Goal: Task Accomplishment & Management: Manage account settings

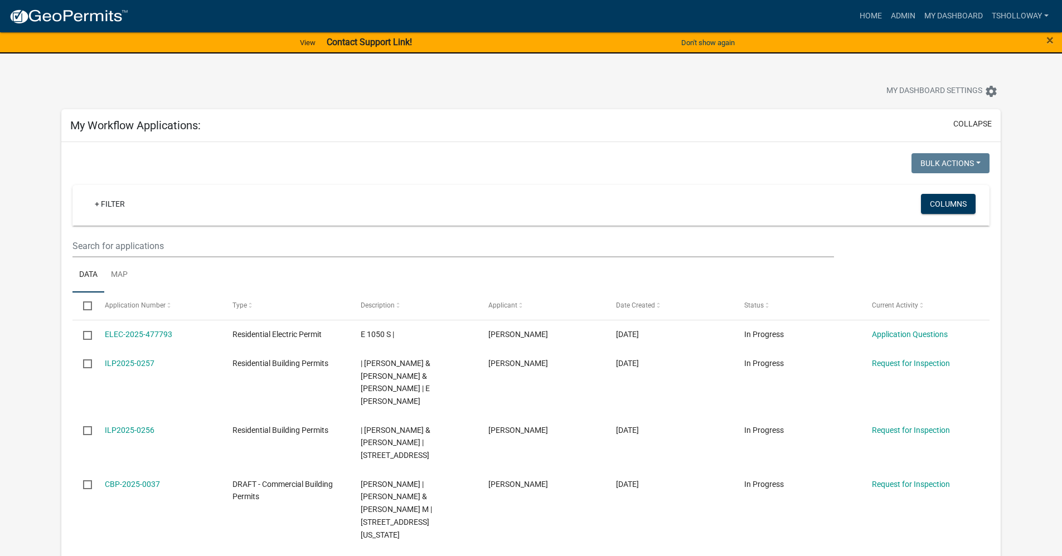
scroll to position [2788, 0]
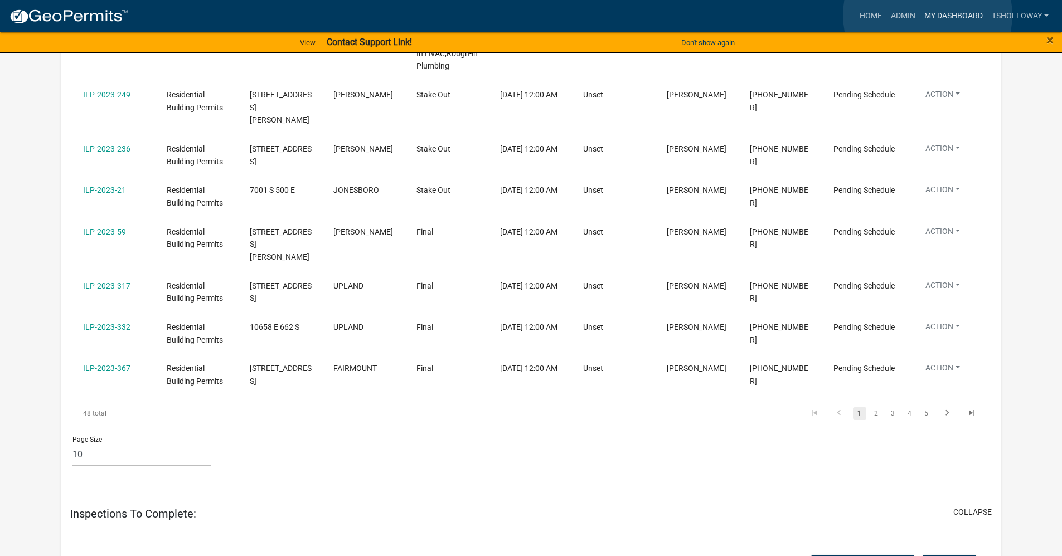
click at [928, 15] on link "My Dashboard" at bounding box center [953, 16] width 67 height 21
click at [955, 15] on link "My Dashboard" at bounding box center [953, 16] width 67 height 21
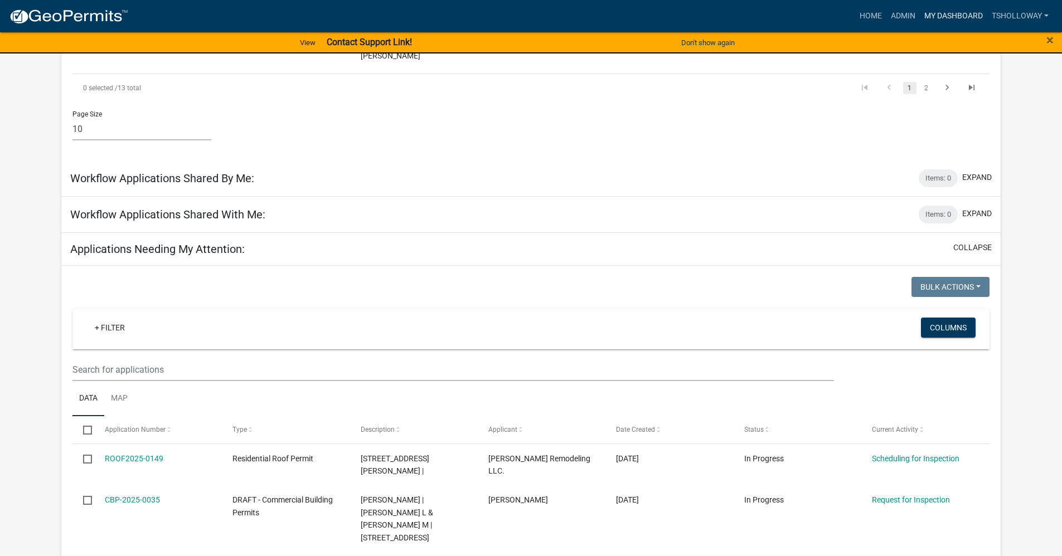
scroll to position [836, 0]
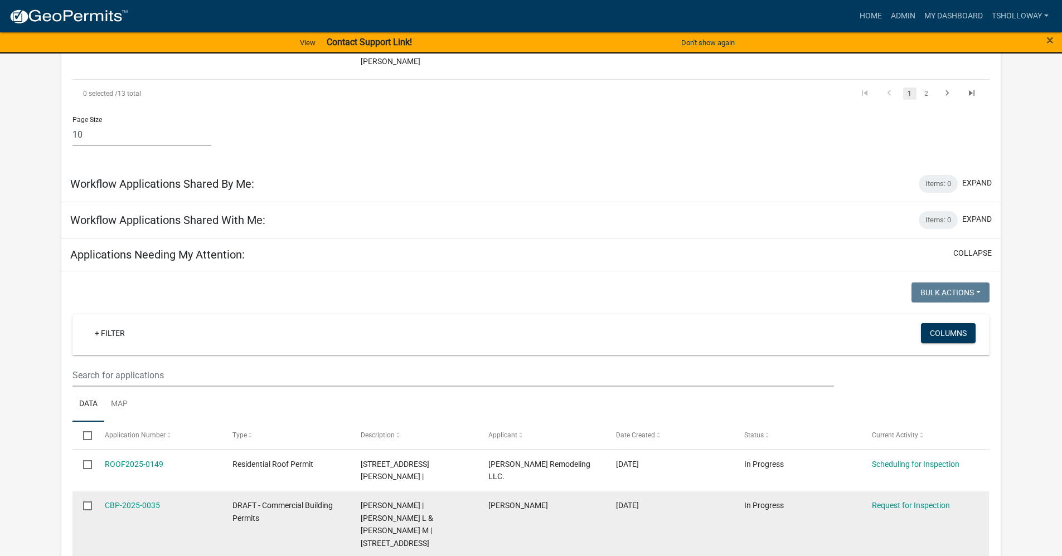
click at [492, 492] on datatable-body-cell "[PERSON_NAME]" at bounding box center [542, 525] width 128 height 67
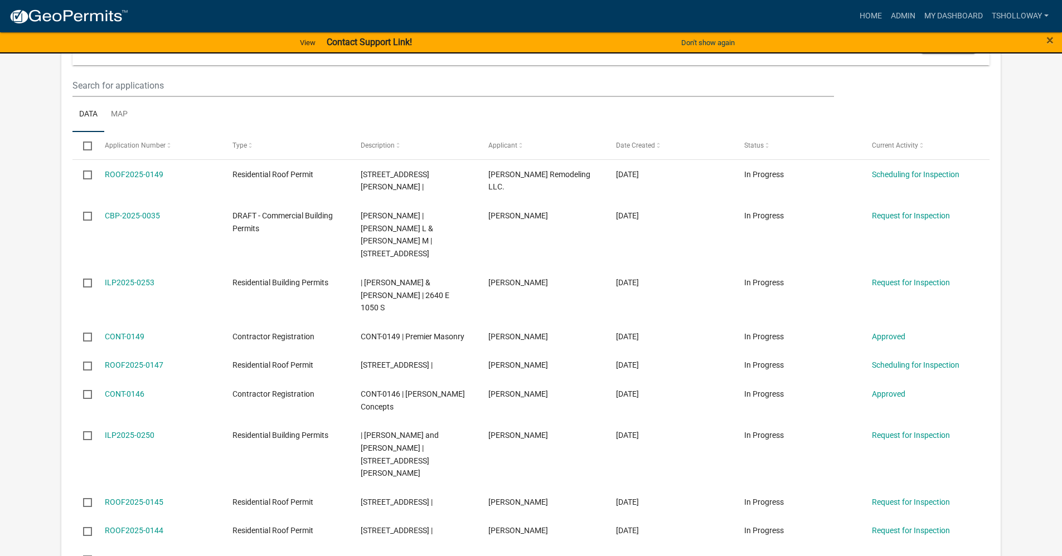
scroll to position [1171, 0]
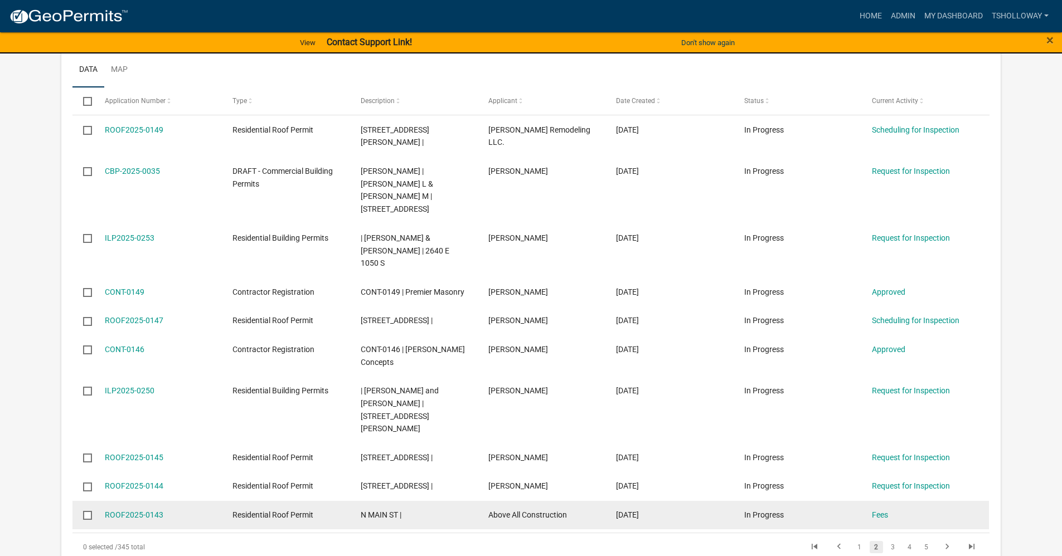
click at [180, 509] on div "ROOF2025-0143" at bounding box center [158, 515] width 107 height 13
click at [125, 511] on link "ROOF2025-0143" at bounding box center [134, 515] width 59 height 9
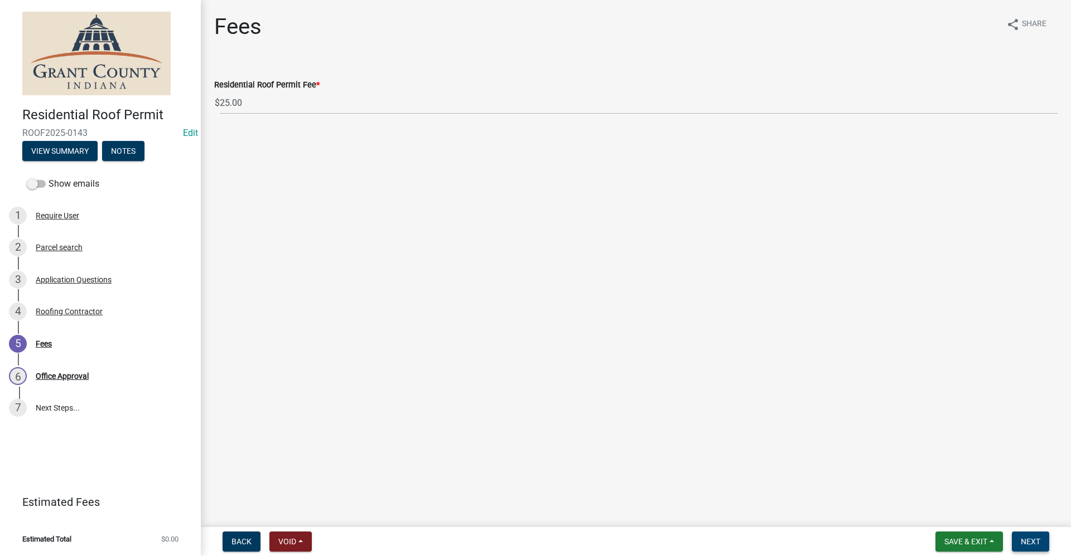
click at [1033, 542] on span "Next" at bounding box center [1030, 542] width 20 height 9
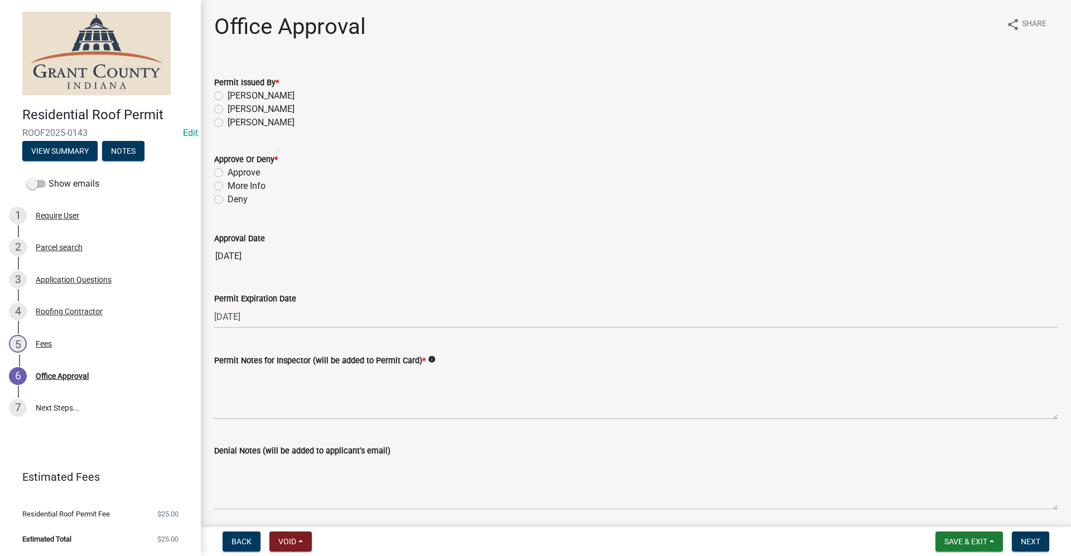
click at [228, 109] on label "[PERSON_NAME]" at bounding box center [261, 109] width 67 height 13
click at [228, 109] on input "[PERSON_NAME]" at bounding box center [231, 106] width 7 height 7
radio input "true"
click at [228, 172] on label "Approve" at bounding box center [244, 172] width 32 height 13
click at [228, 172] on input "Approve" at bounding box center [231, 169] width 7 height 7
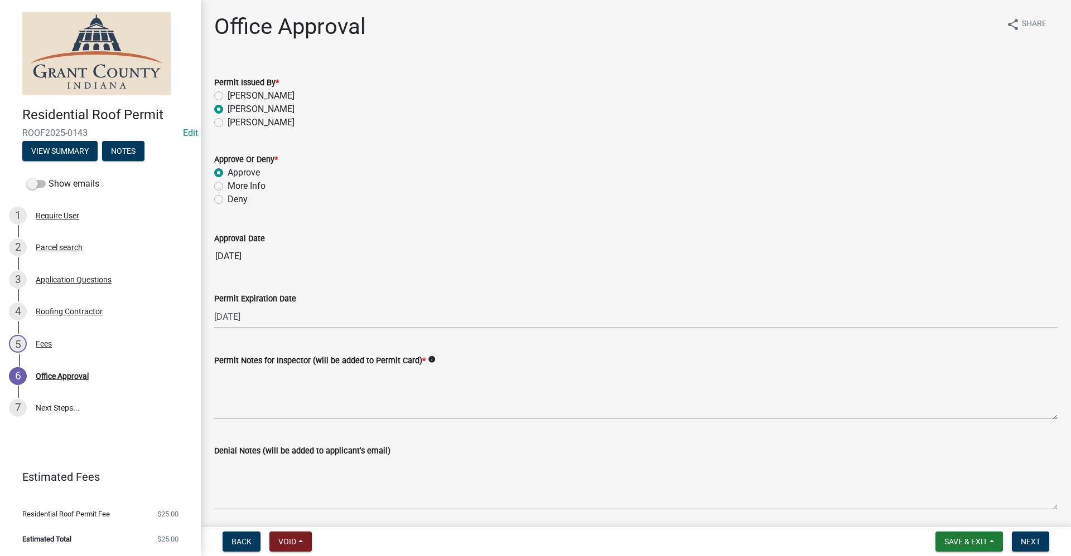
radio input "true"
click at [206, 394] on div "Permit Notes for Inspector (will be added to Permit Card) * info" at bounding box center [636, 378] width 860 height 81
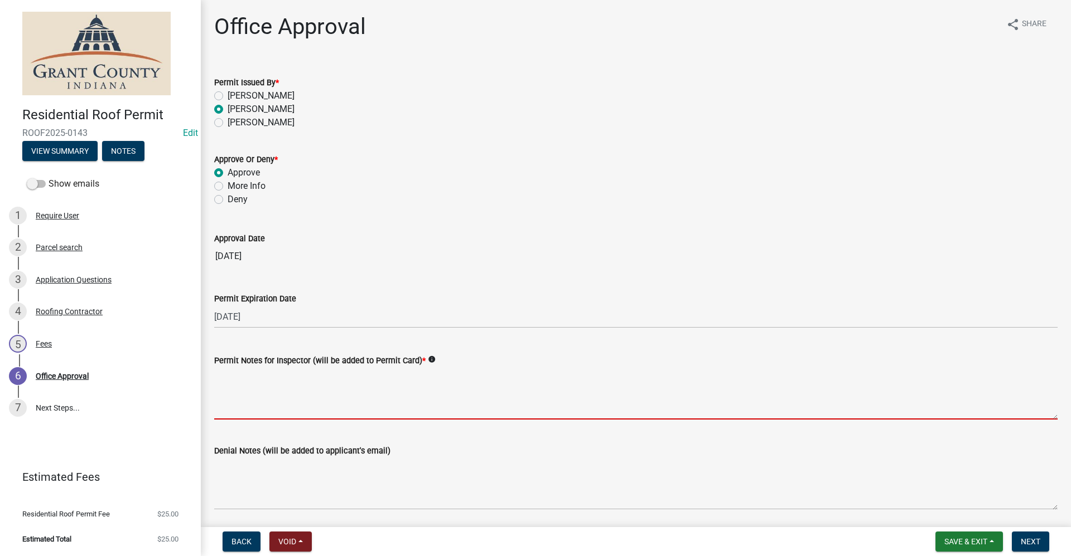
click at [220, 393] on textarea "Permit Notes for Inspector (will be added to Permit Card) *" at bounding box center [635, 393] width 843 height 52
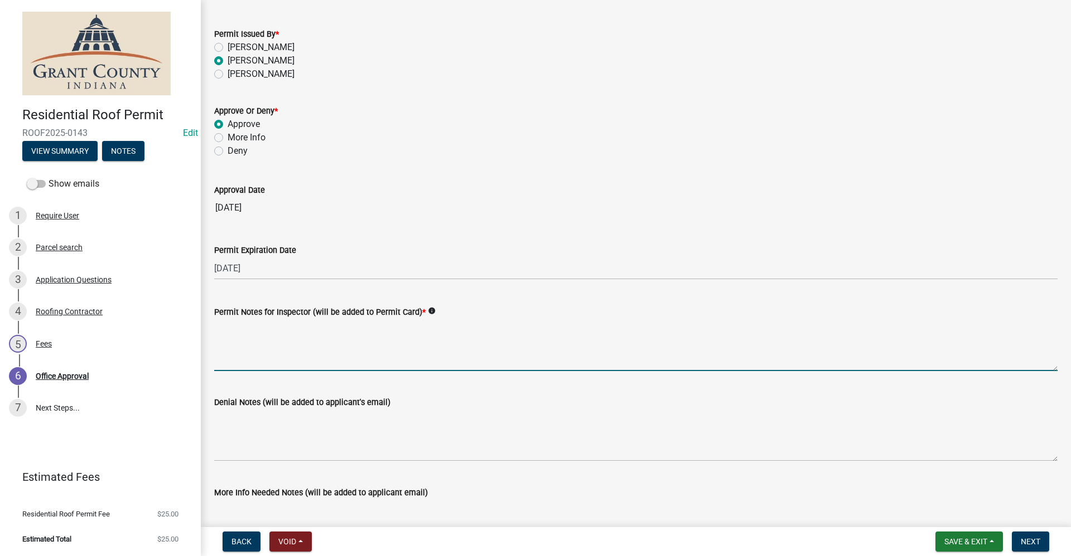
scroll to position [130, 0]
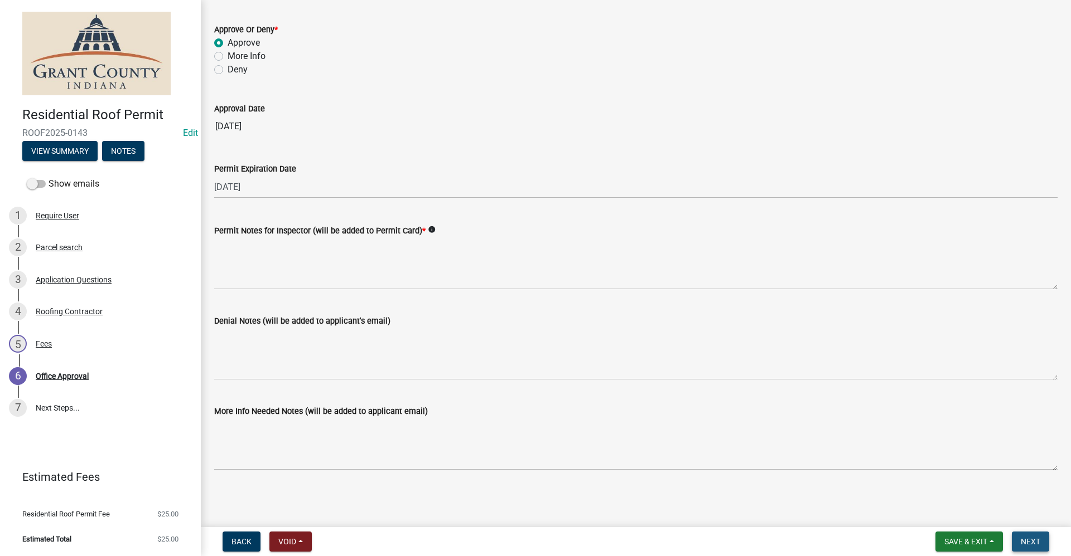
click at [1035, 545] on span "Next" at bounding box center [1030, 542] width 20 height 9
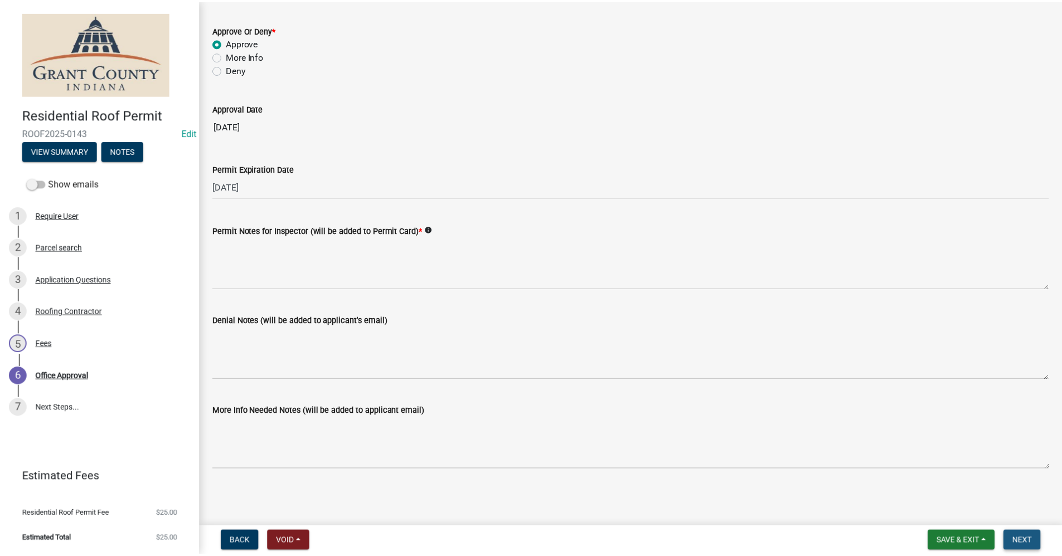
scroll to position [0, 0]
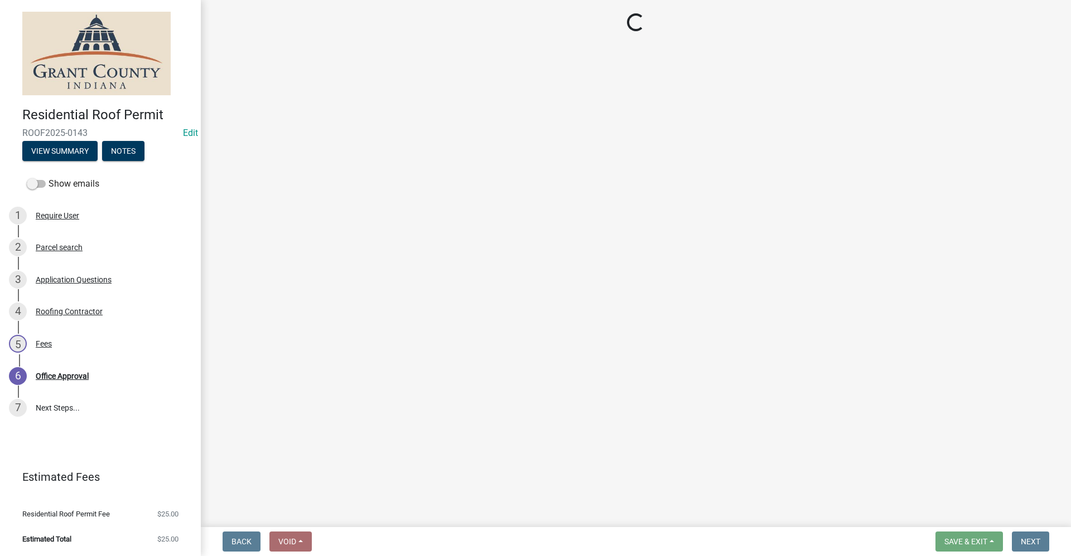
select select "3: 3"
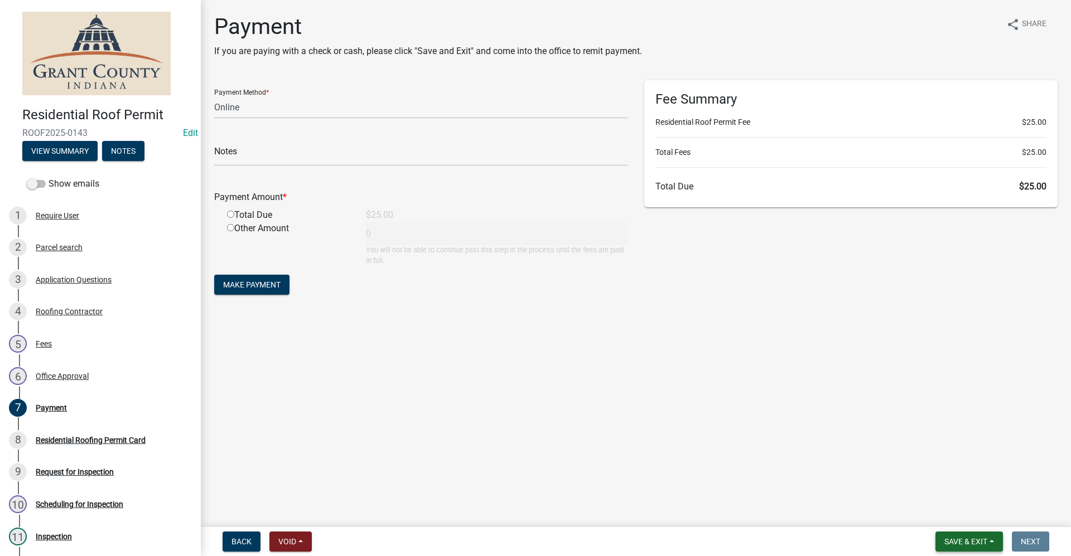
click at [951, 543] on span "Save & Exit" at bounding box center [965, 542] width 43 height 9
click at [946, 514] on button "Save & Exit" at bounding box center [957, 513] width 89 height 27
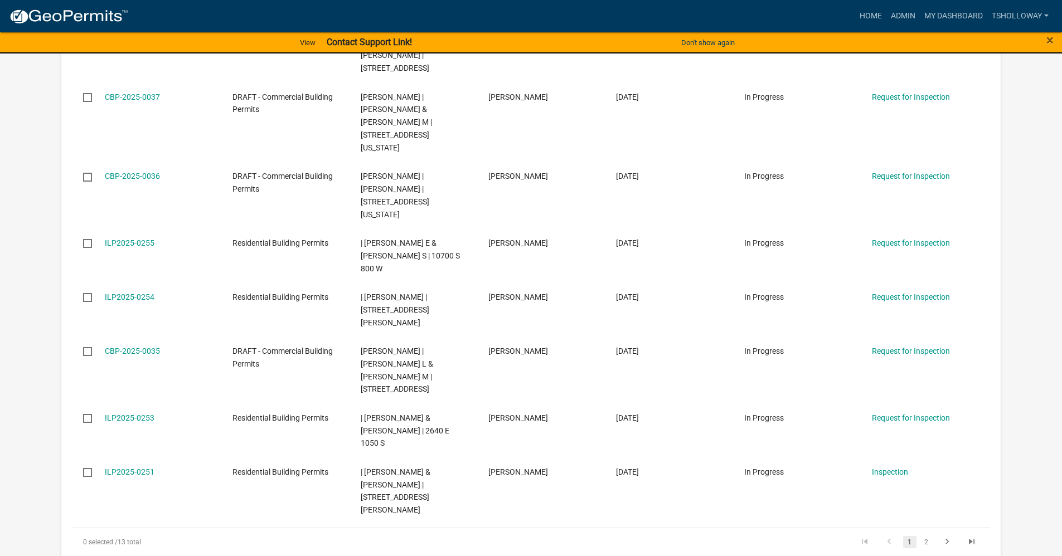
scroll to position [390, 0]
click at [930, 534] on link "2" at bounding box center [926, 540] width 13 height 12
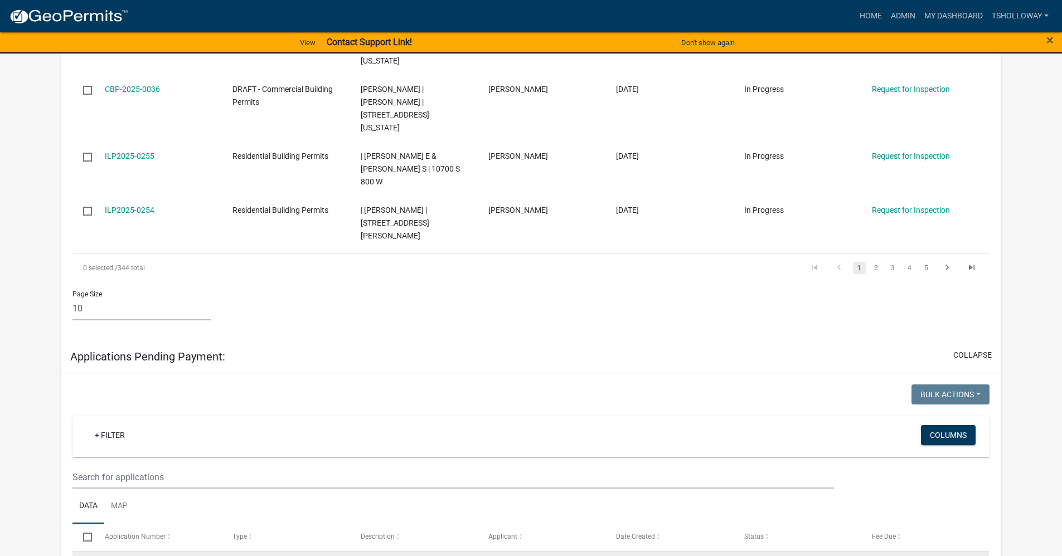
scroll to position [1127, 0]
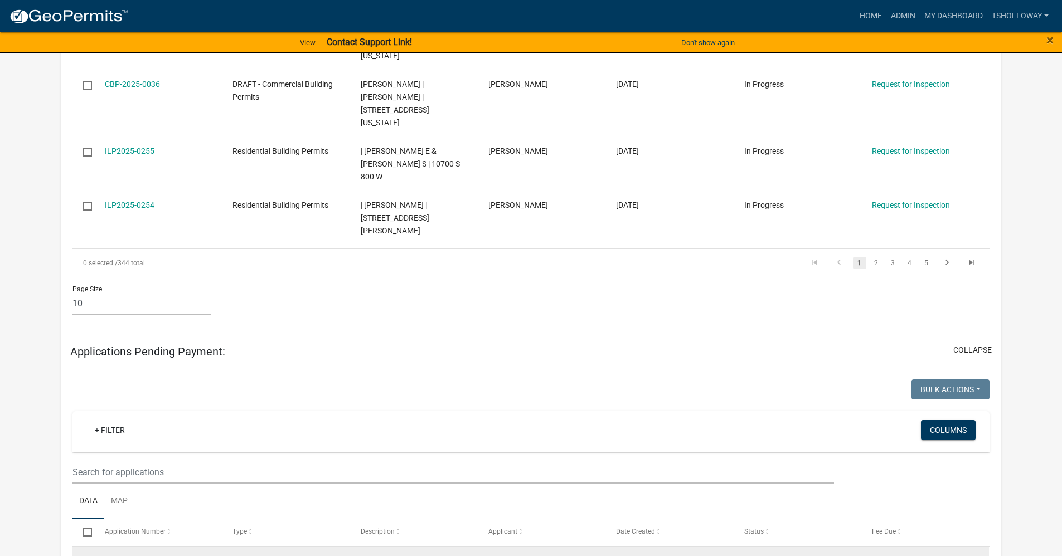
click at [416, 556] on span "CONT-0152 | [PERSON_NAME] Building Company" at bounding box center [413, 567] width 104 height 22
click at [131, 556] on link "CONT-0152" at bounding box center [125, 560] width 40 height 9
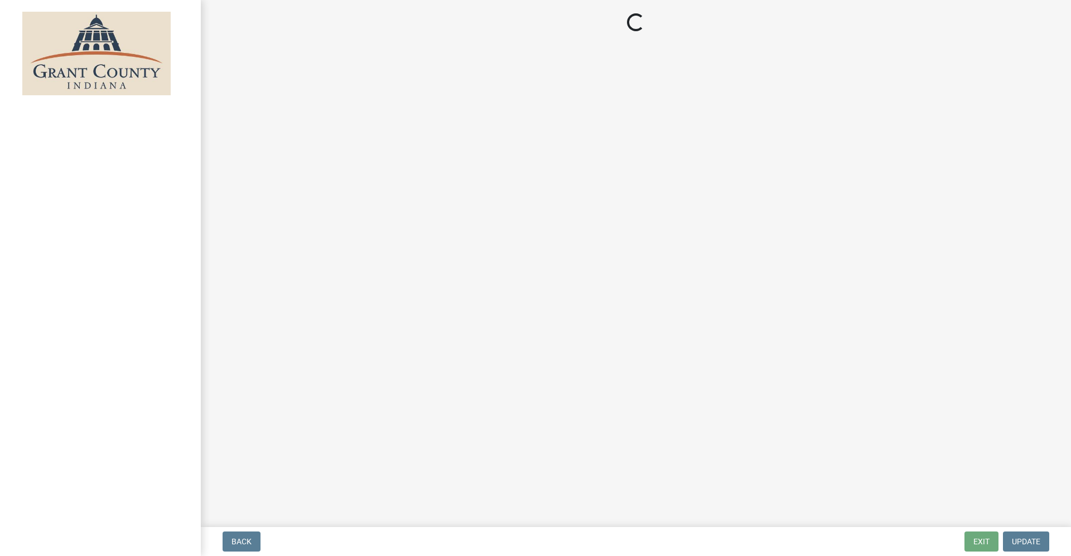
select select "3: 3"
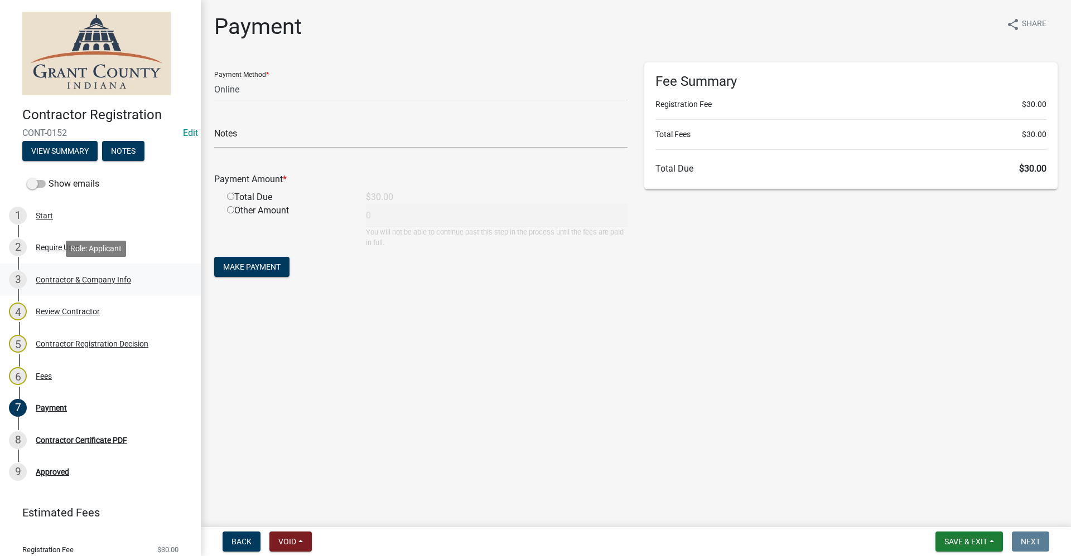
click at [80, 282] on div "Contractor & Company Info" at bounding box center [83, 280] width 95 height 8
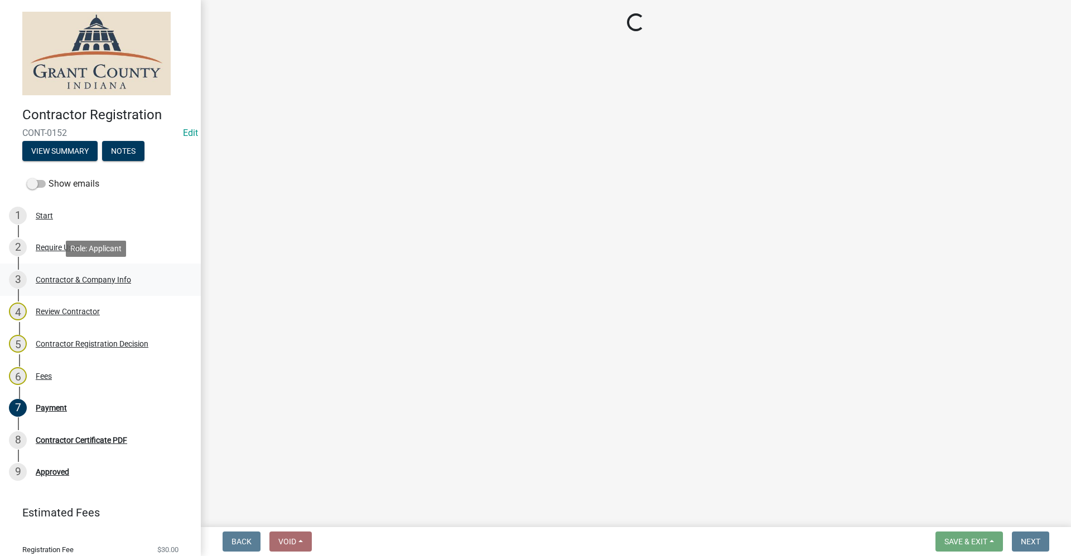
select select "OH"
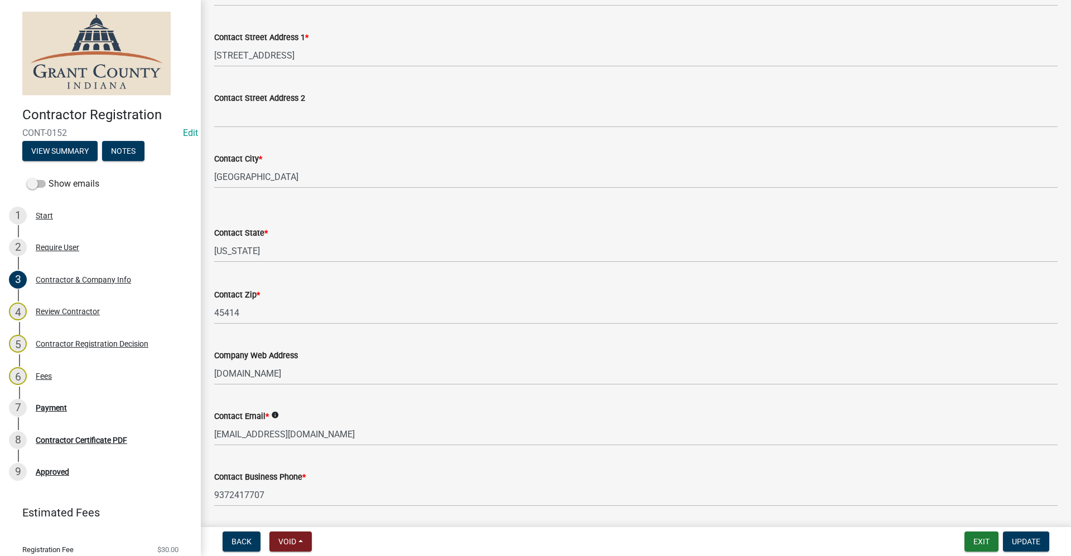
scroll to position [725, 0]
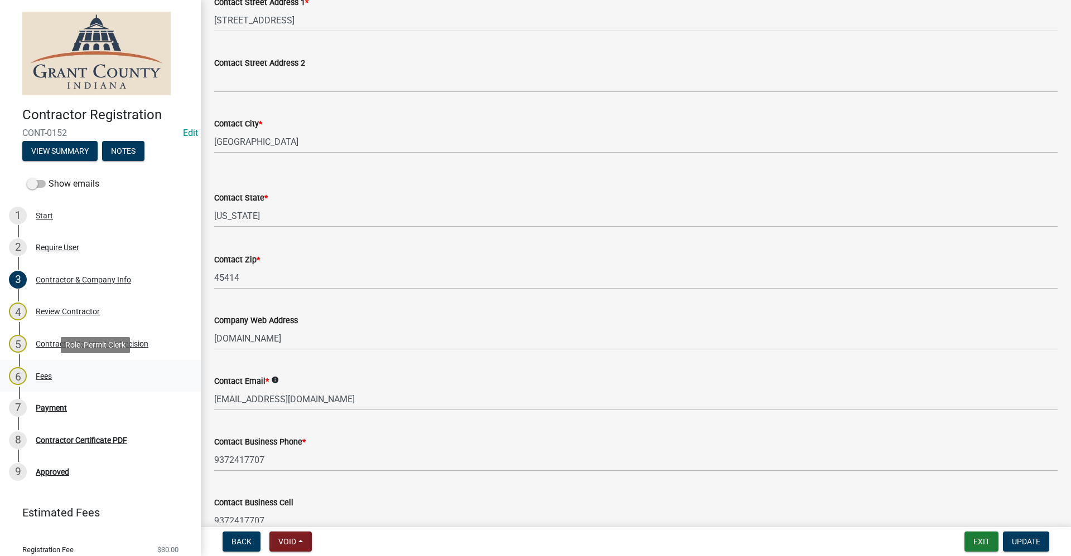
click at [54, 376] on div "6 Fees" at bounding box center [96, 376] width 174 height 18
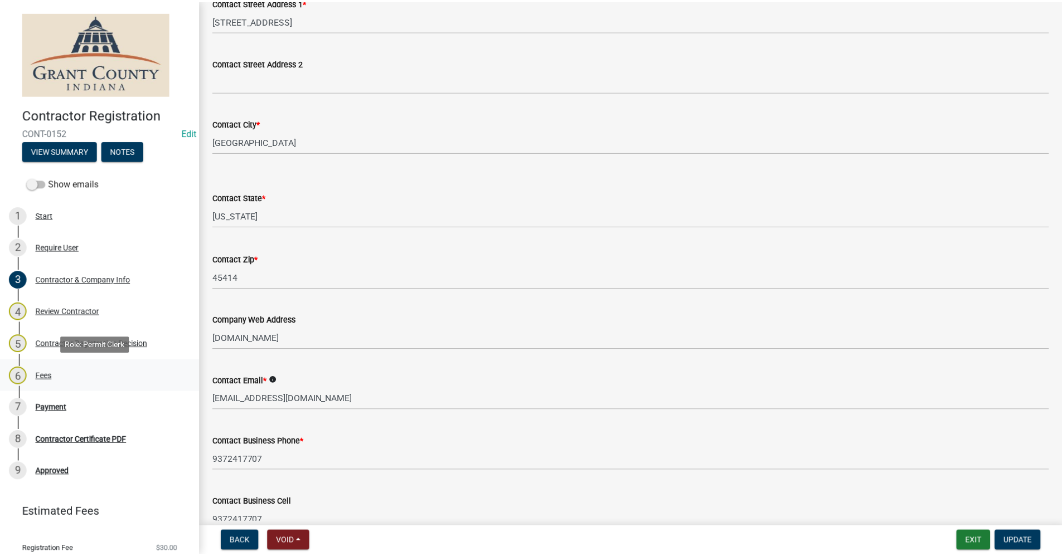
scroll to position [0, 0]
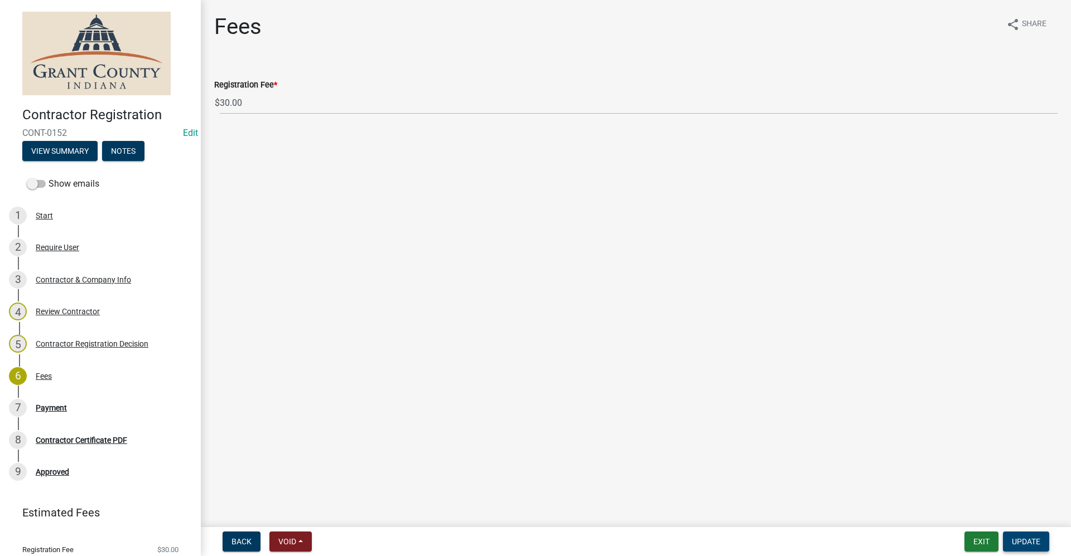
click at [1019, 540] on span "Update" at bounding box center [1026, 542] width 28 height 9
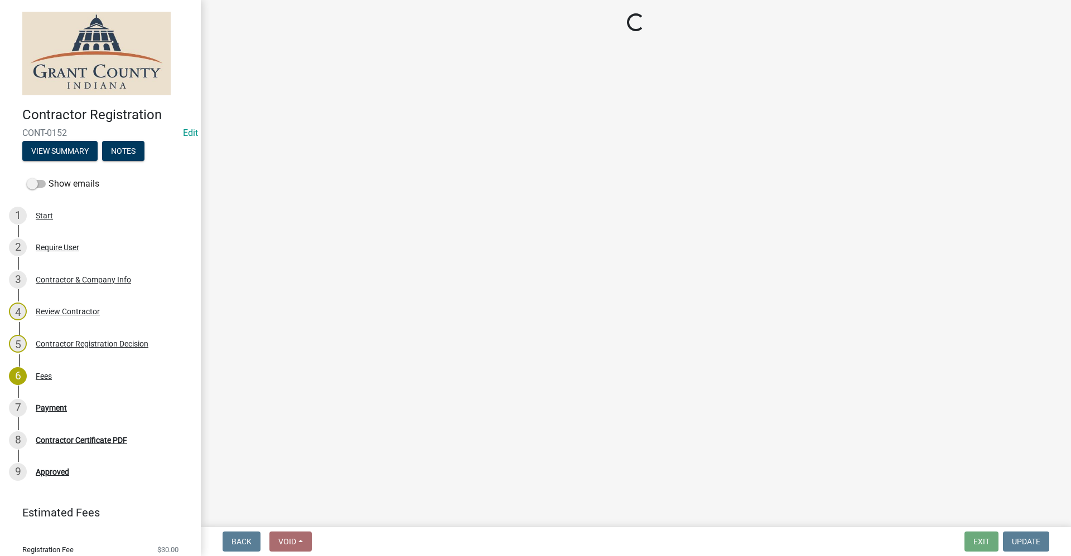
select select "3: 3"
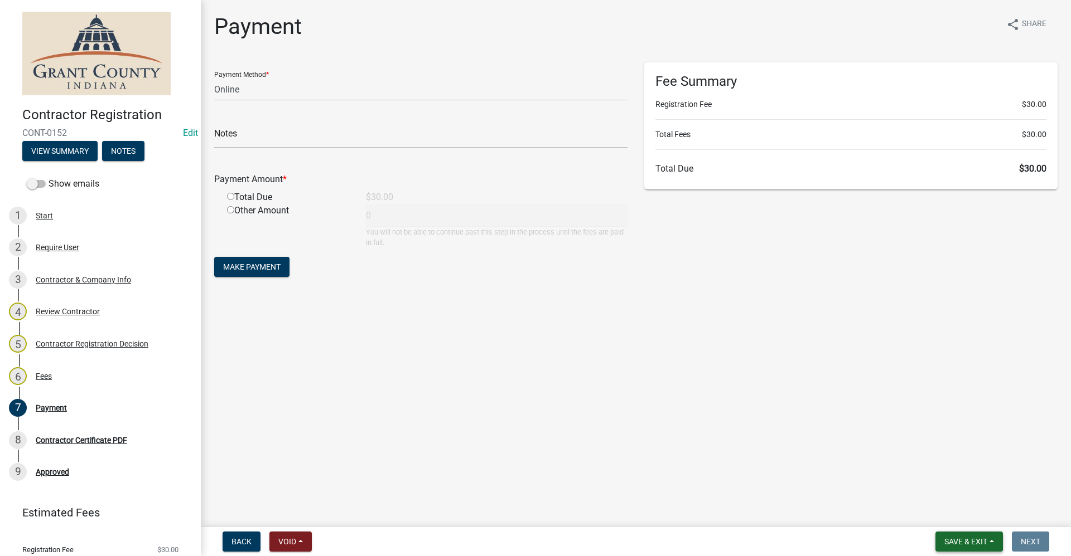
click at [973, 543] on span "Save & Exit" at bounding box center [965, 542] width 43 height 9
click at [951, 514] on button "Save & Exit" at bounding box center [957, 513] width 89 height 27
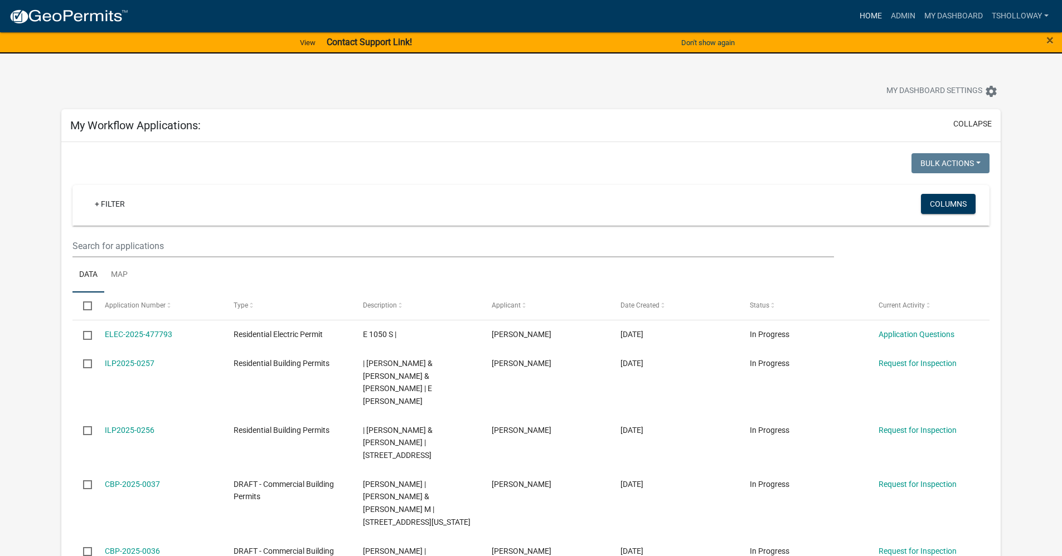
click at [869, 14] on link "Home" at bounding box center [870, 16] width 31 height 21
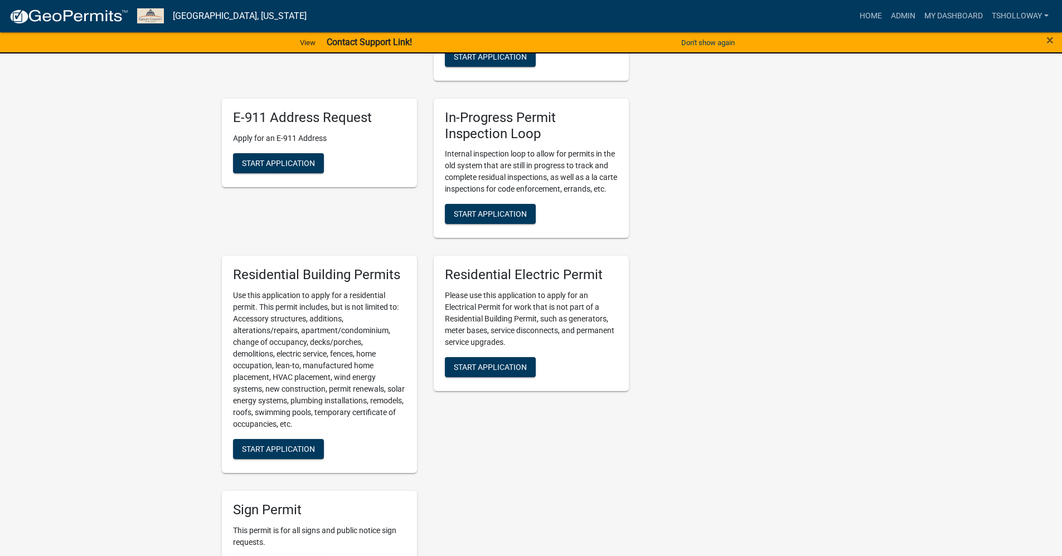
scroll to position [669, 0]
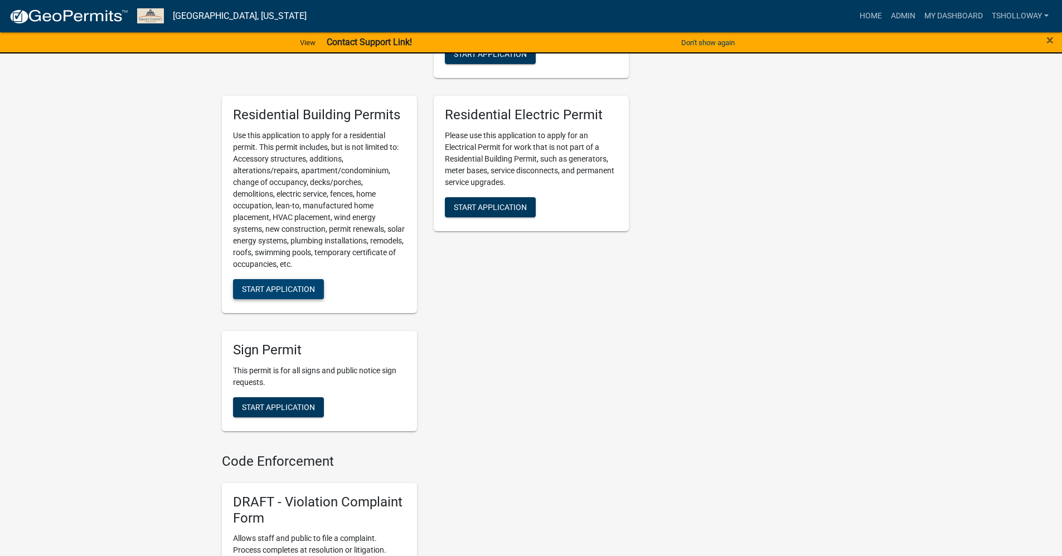
click at [285, 294] on span "Start Application" at bounding box center [278, 289] width 73 height 9
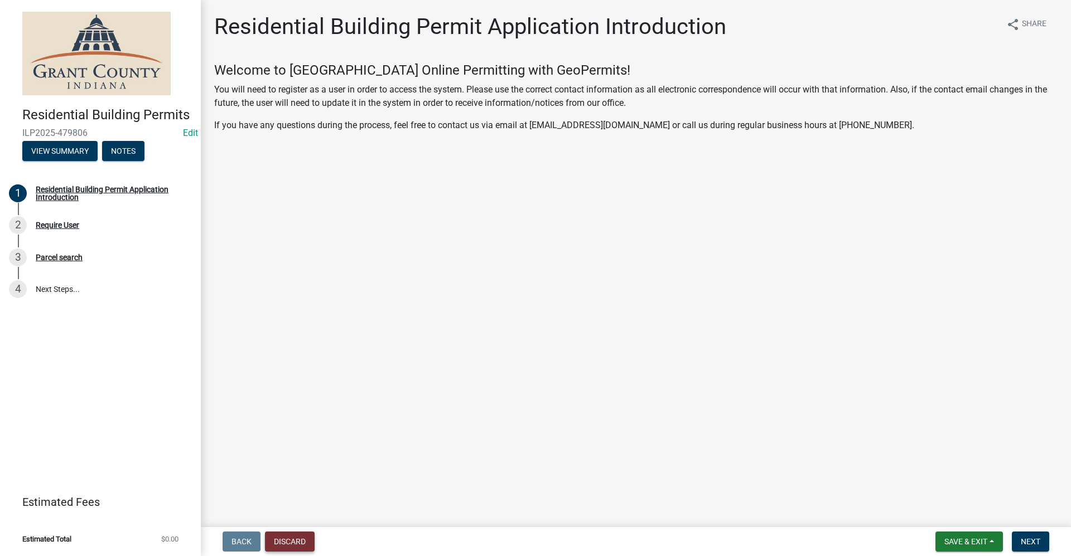
click at [289, 541] on button "Discard" at bounding box center [290, 542] width 50 height 20
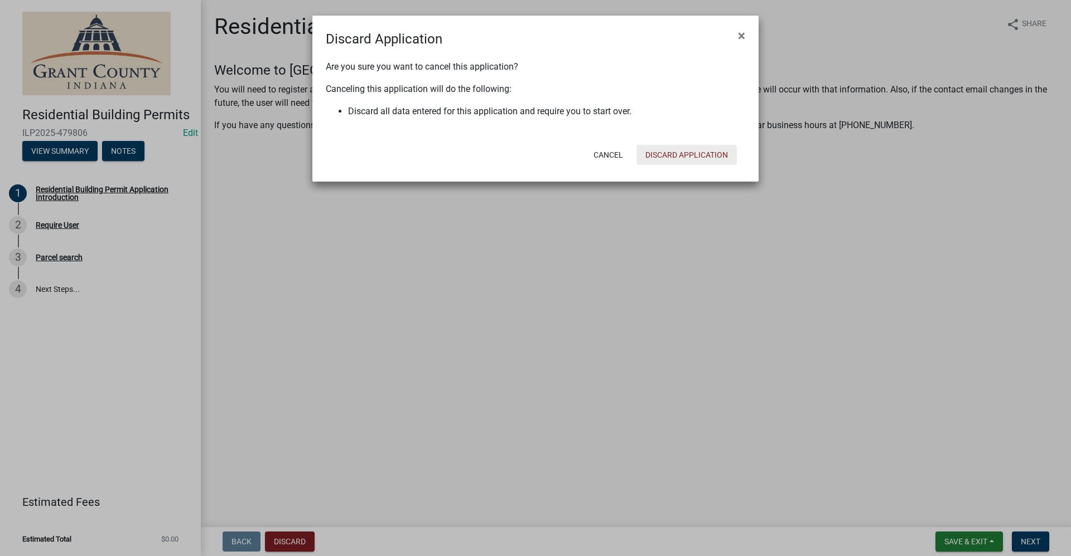
click at [680, 150] on button "Discard Application" at bounding box center [686, 155] width 100 height 20
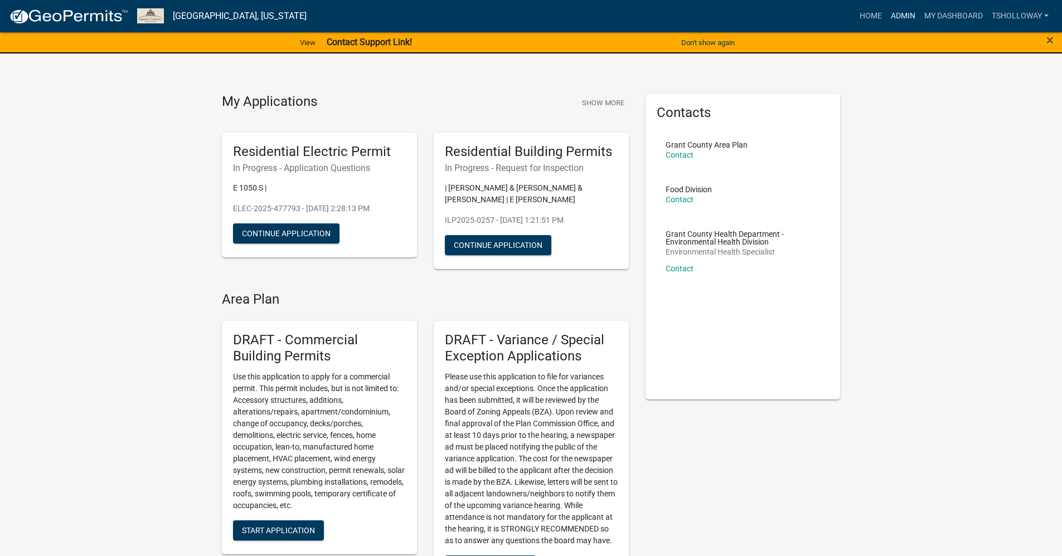
click at [892, 16] on link "Admin" at bounding box center [903, 16] width 33 height 21
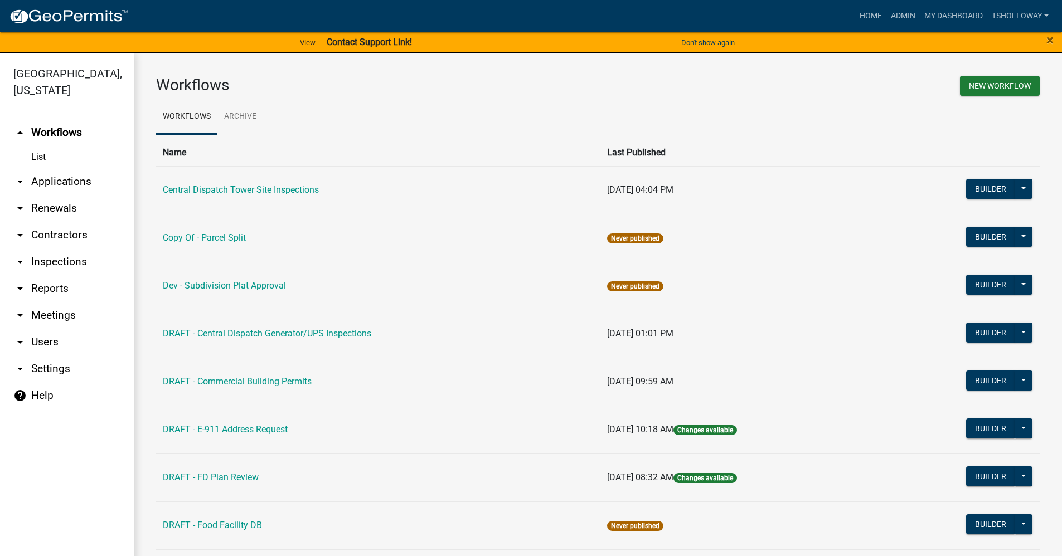
click at [68, 168] on link "arrow_drop_down Applications" at bounding box center [67, 181] width 134 height 27
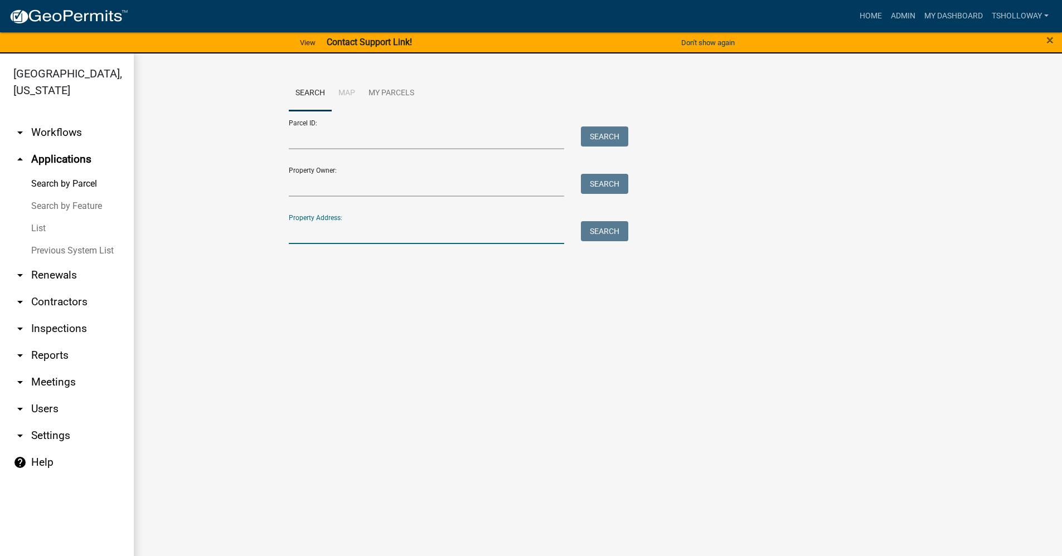
click at [313, 234] on input "Property Address:" at bounding box center [427, 232] width 276 height 23
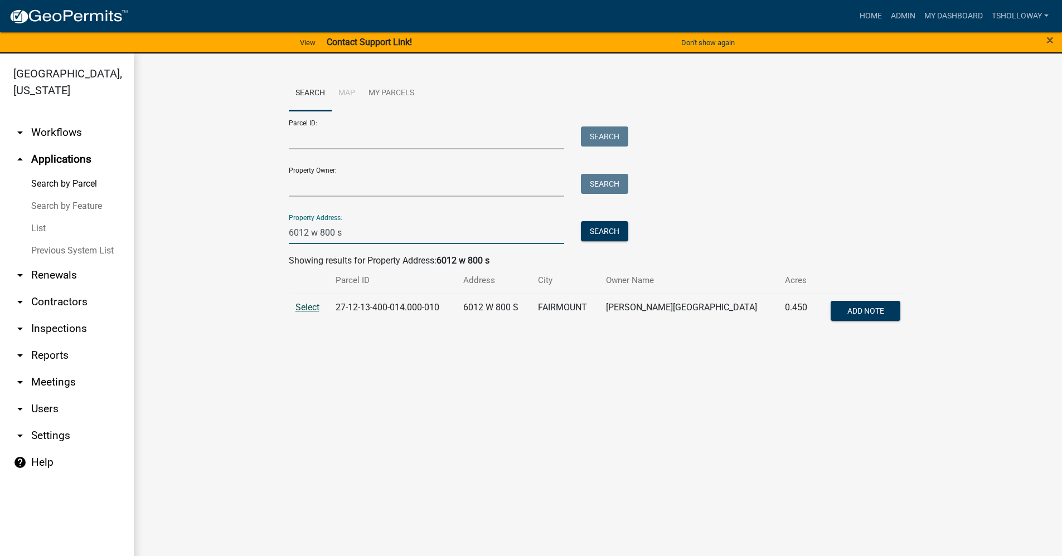
type input "6012 w 800 s"
click at [310, 311] on span "Select" at bounding box center [308, 307] width 24 height 11
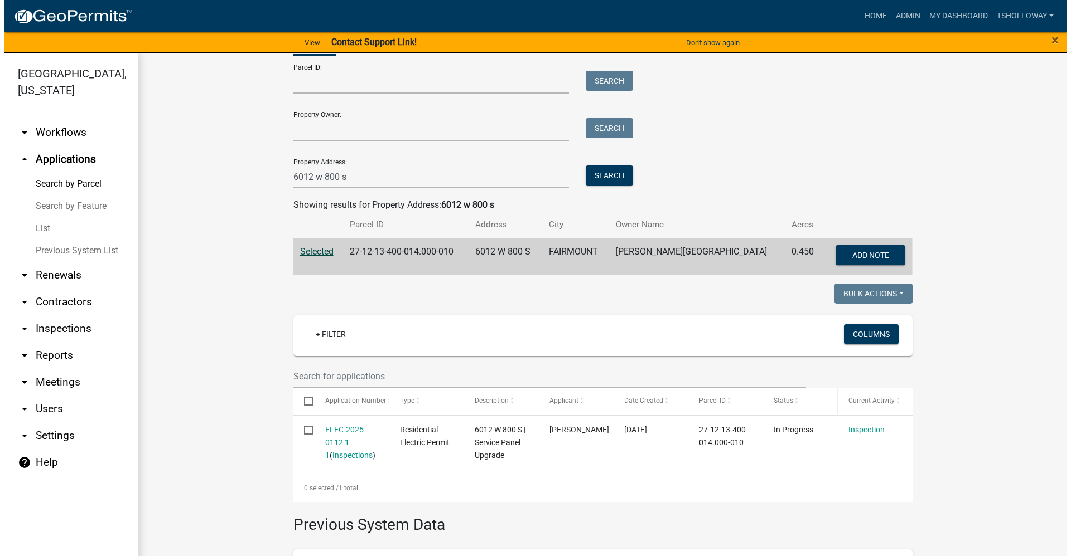
scroll to position [112, 0]
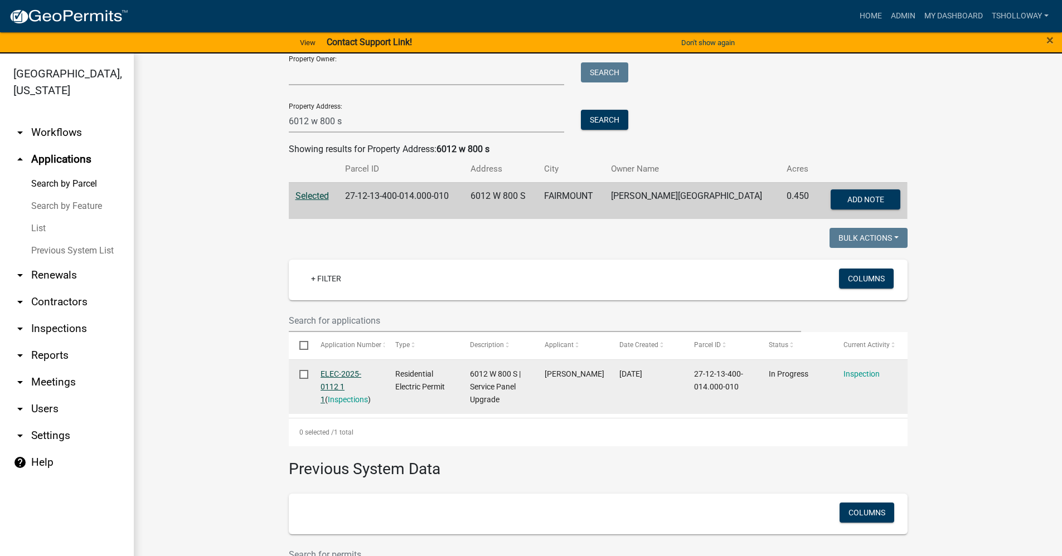
click at [331, 373] on link "ELEC-2025-0112 1 1" at bounding box center [341, 387] width 41 height 35
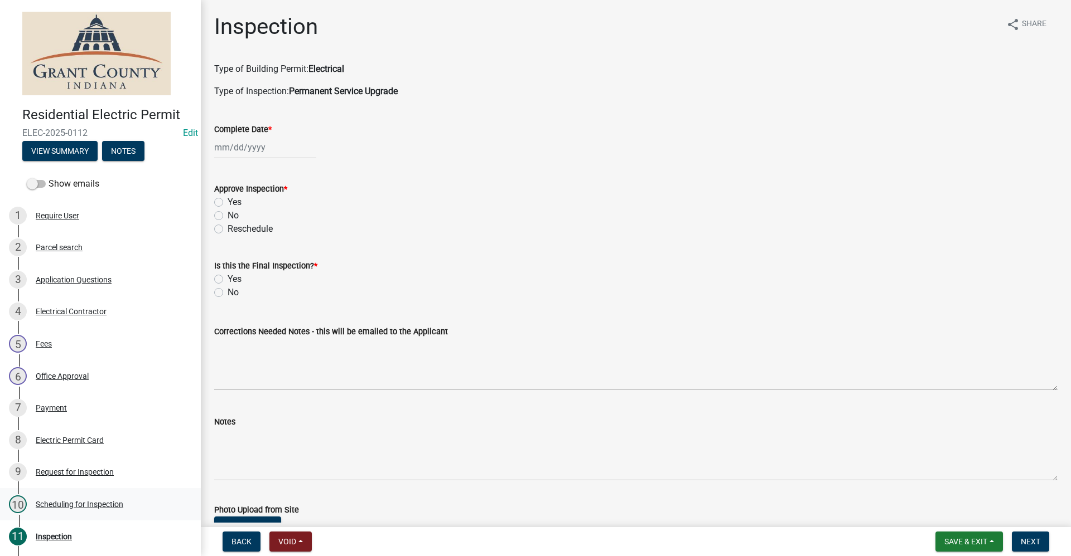
click at [64, 505] on div "Scheduling for Inspection" at bounding box center [80, 505] width 88 height 8
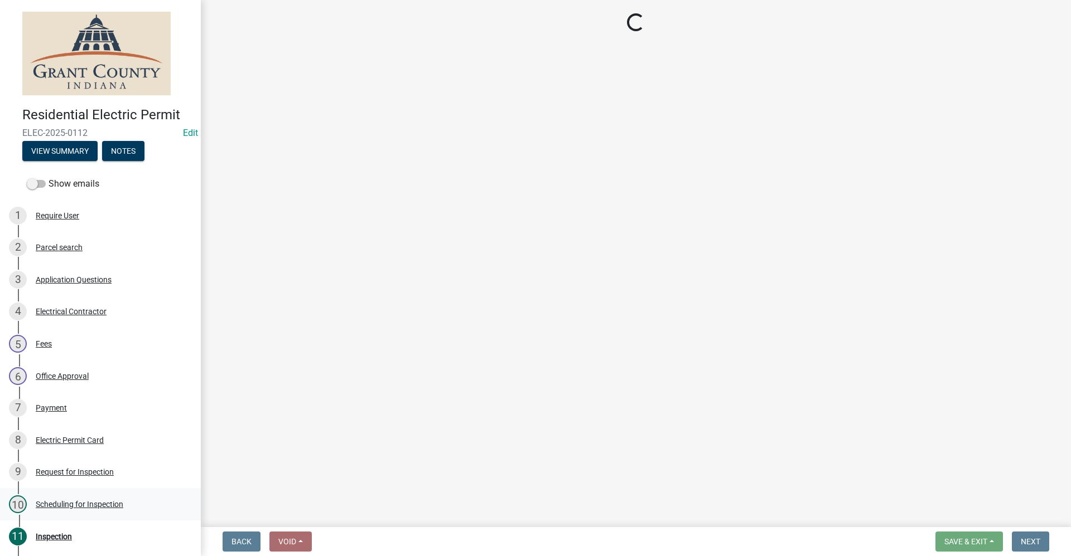
select select "d7f9a44a-d2ea-4d3c-83b3-1aa71c950bd5"
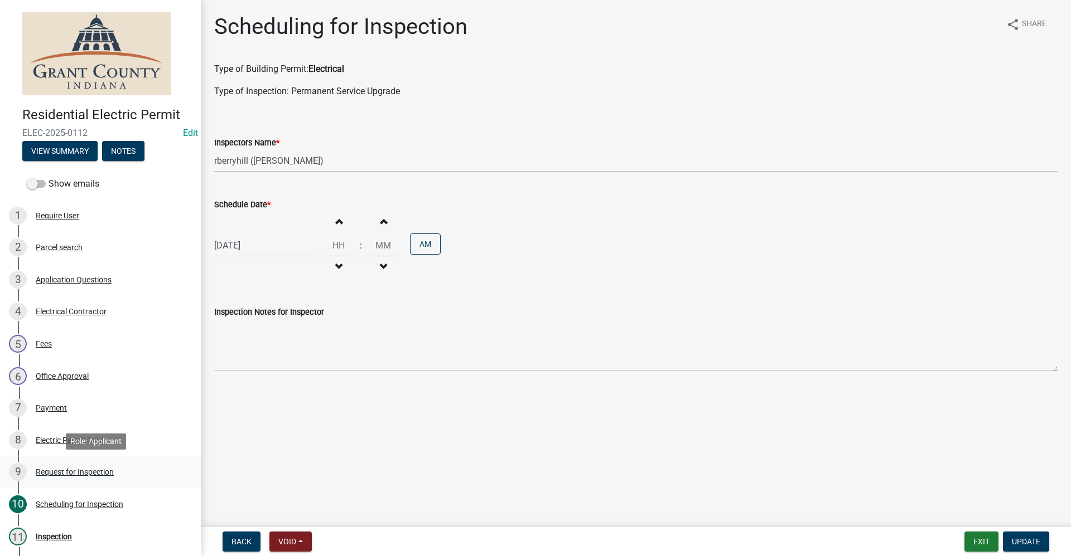
click at [71, 473] on div "Request for Inspection" at bounding box center [75, 472] width 78 height 8
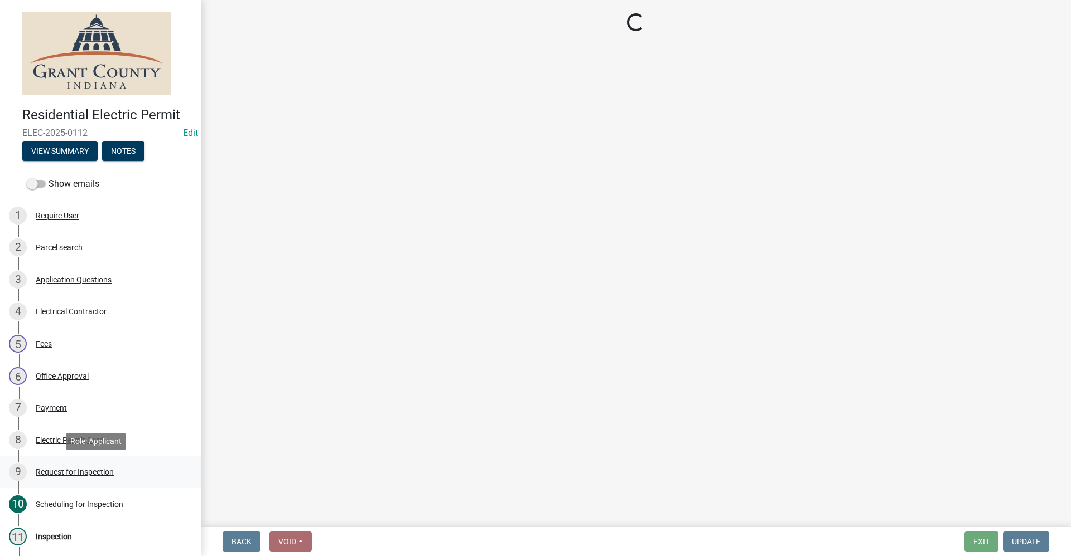
select select "49101b90-ec6f-4600-869b-82a4ca12f2b9"
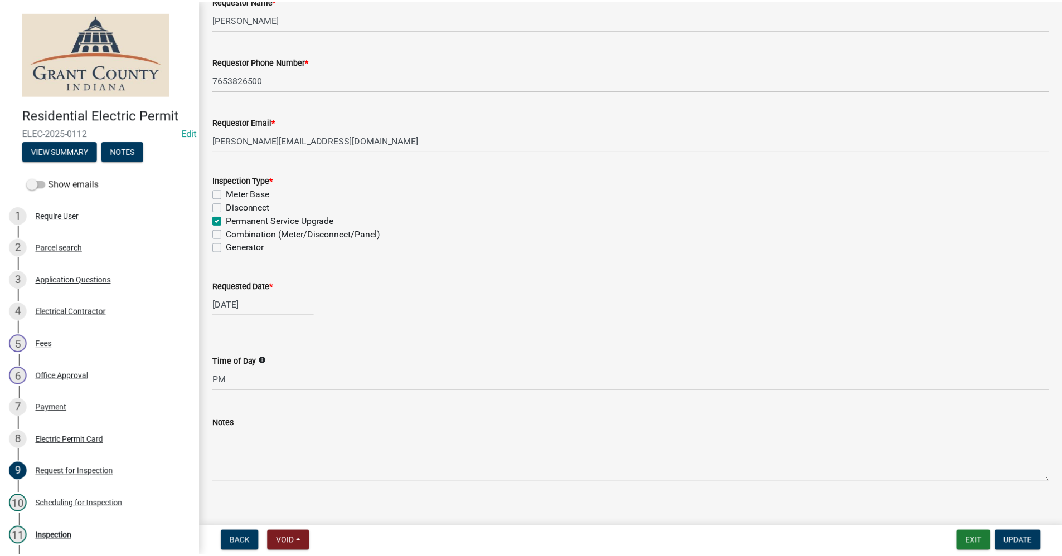
scroll to position [96, 0]
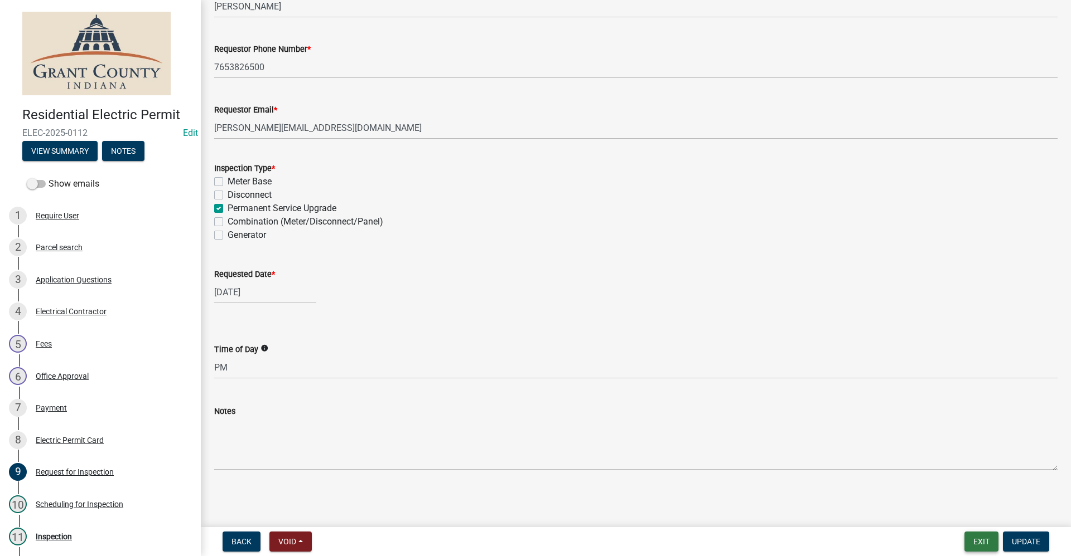
click at [979, 545] on button "Exit" at bounding box center [981, 542] width 34 height 20
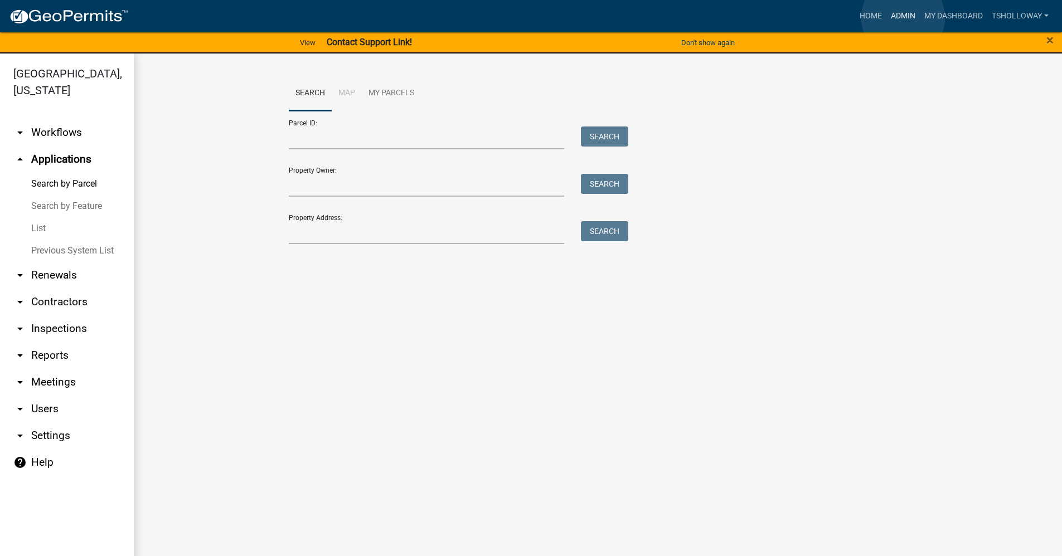
click at [903, 18] on link "Admin" at bounding box center [903, 16] width 33 height 21
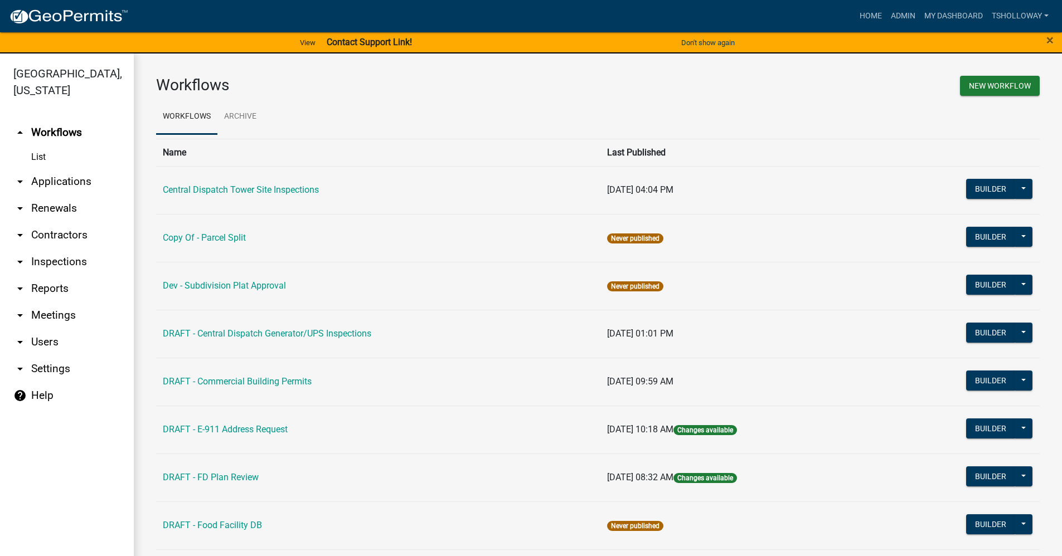
click at [51, 249] on link "arrow_drop_down Inspections" at bounding box center [67, 262] width 134 height 27
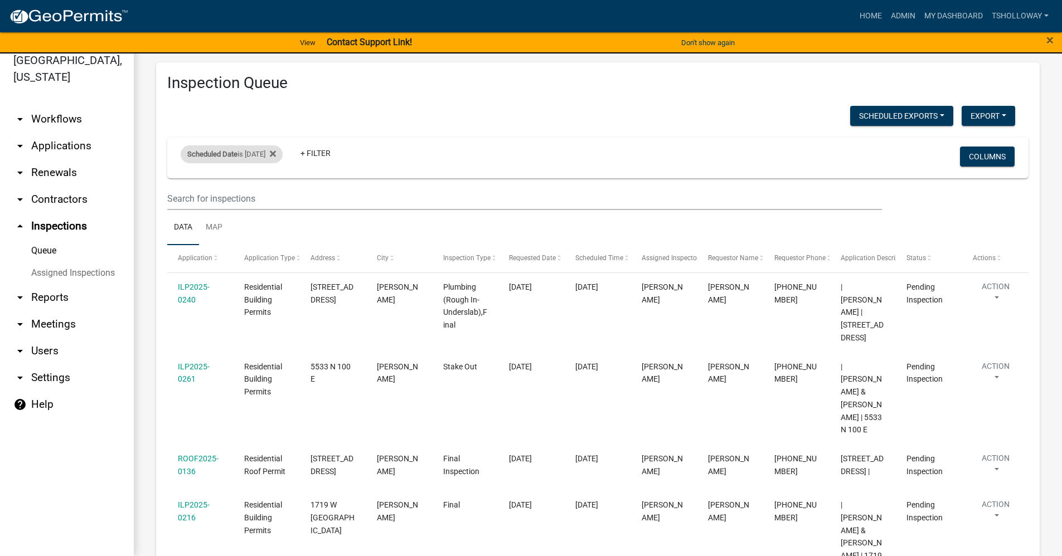
click at [256, 155] on div "Scheduled Date is [DATE]" at bounding box center [232, 155] width 102 height 18
click at [274, 196] on input "[DATE]" at bounding box center [241, 196] width 78 height 23
type input "[DATE]"
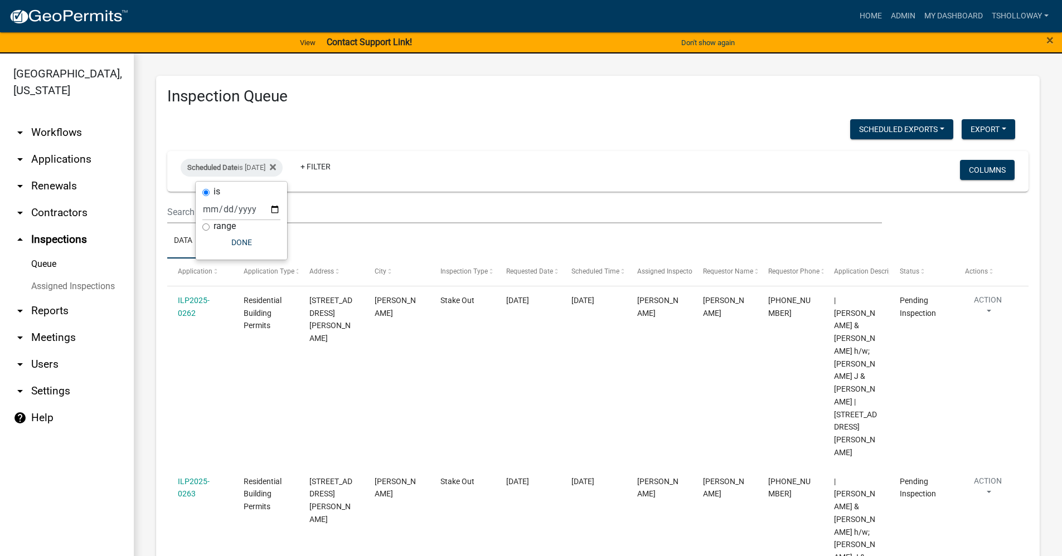
click at [74, 200] on link "arrow_drop_down Contractors" at bounding box center [67, 213] width 134 height 27
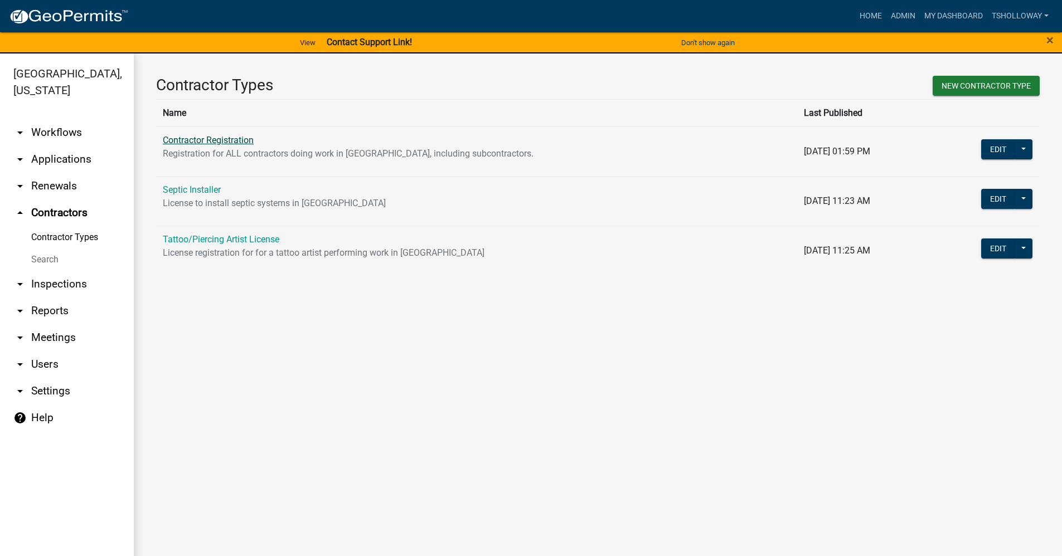
click at [217, 139] on link "Contractor Registration" at bounding box center [208, 140] width 91 height 11
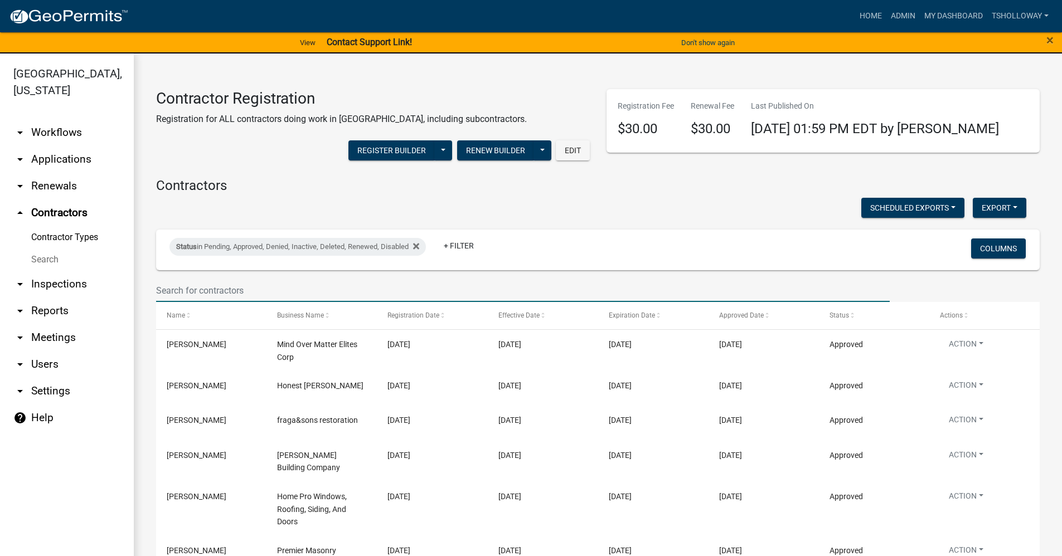
click at [216, 291] on input "text" at bounding box center [523, 290] width 734 height 23
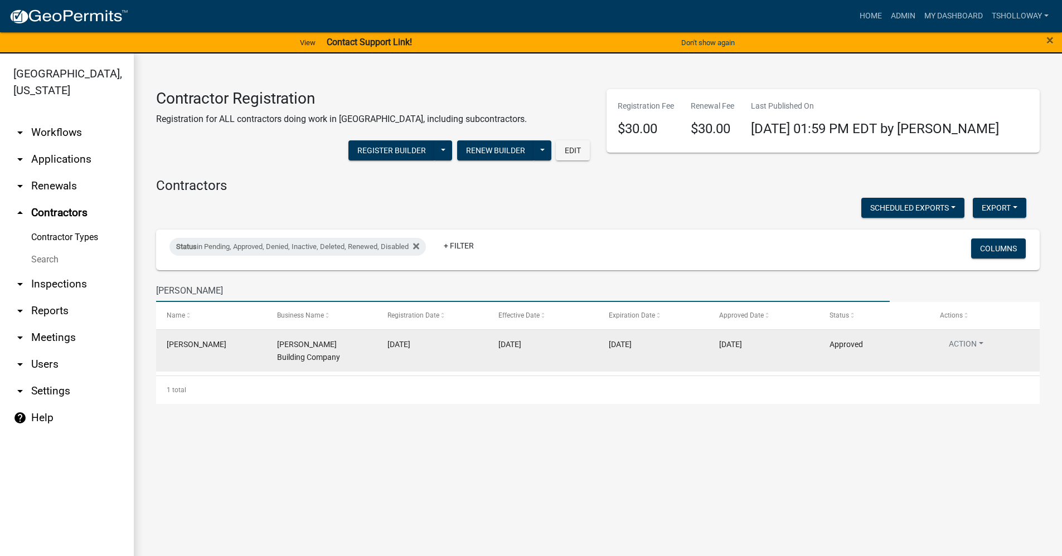
type input "[PERSON_NAME]"
click at [295, 355] on span "[PERSON_NAME] Building Company" at bounding box center [308, 351] width 63 height 22
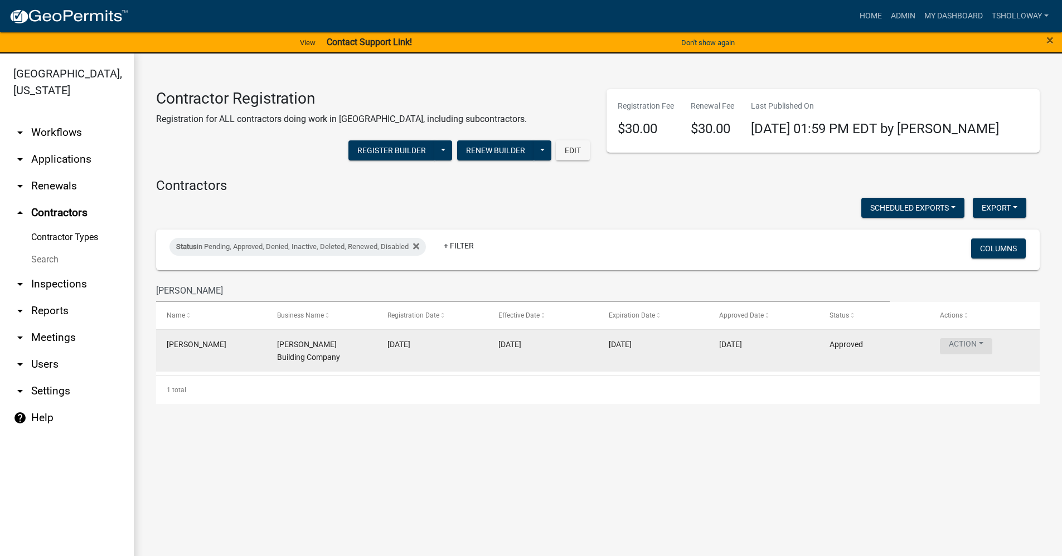
click at [965, 345] on button "Action" at bounding box center [966, 346] width 52 height 16
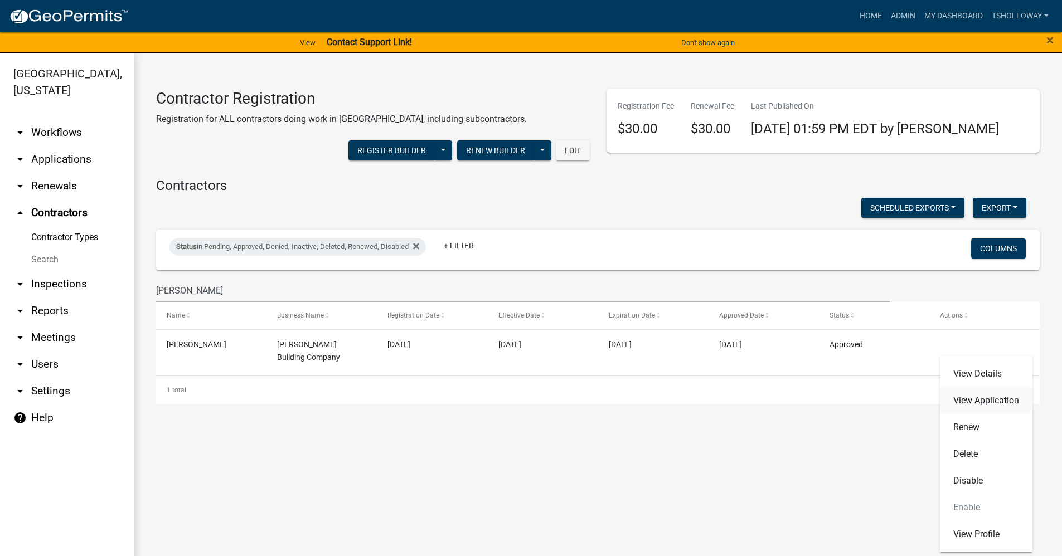
click at [966, 408] on link "View Application" at bounding box center [986, 401] width 93 height 27
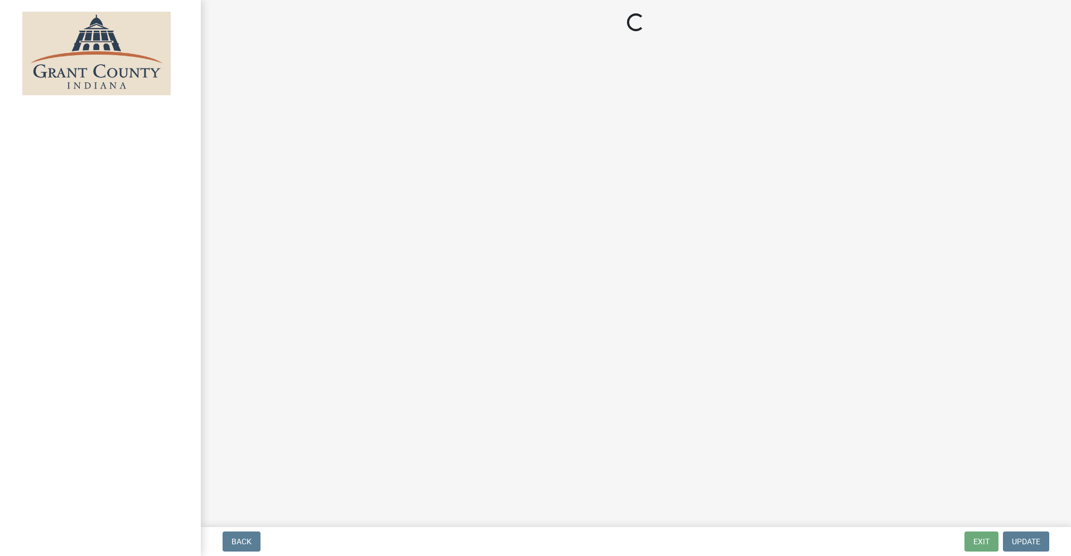
select select "3: 3"
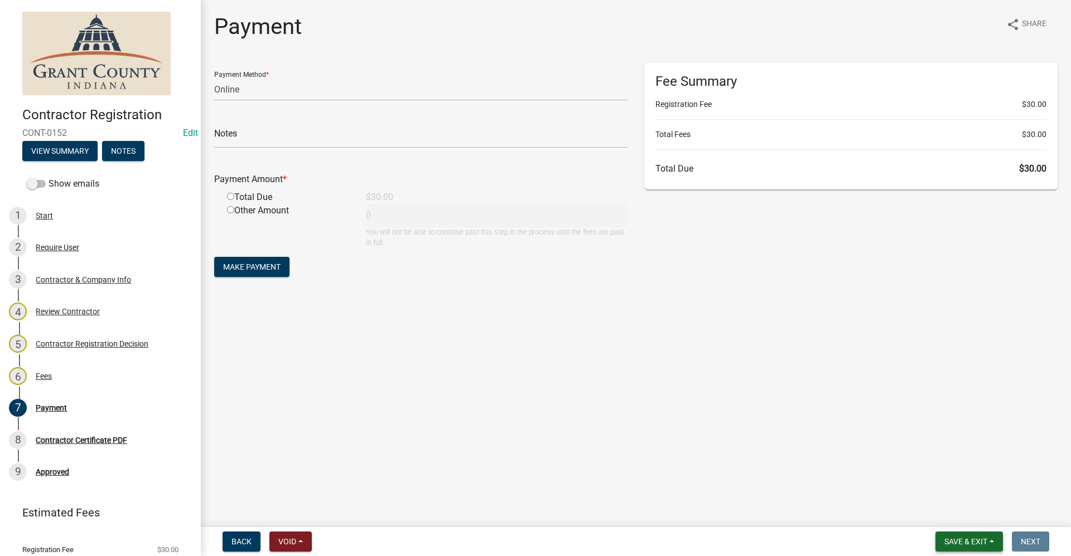
click at [966, 540] on span "Save & Exit" at bounding box center [965, 542] width 43 height 9
click at [952, 517] on button "Save & Exit" at bounding box center [957, 513] width 89 height 27
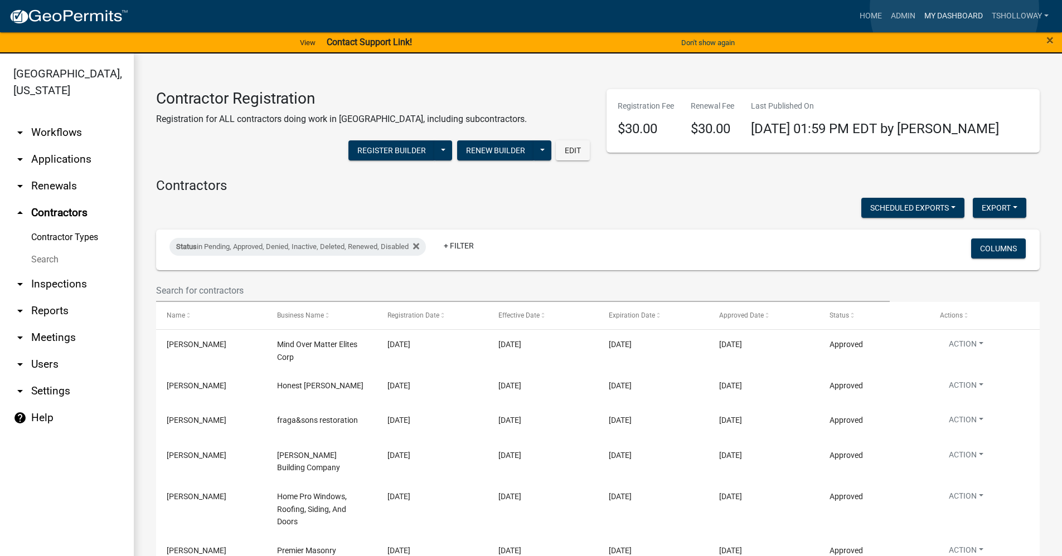
click at [955, 9] on link "My Dashboard" at bounding box center [953, 16] width 67 height 21
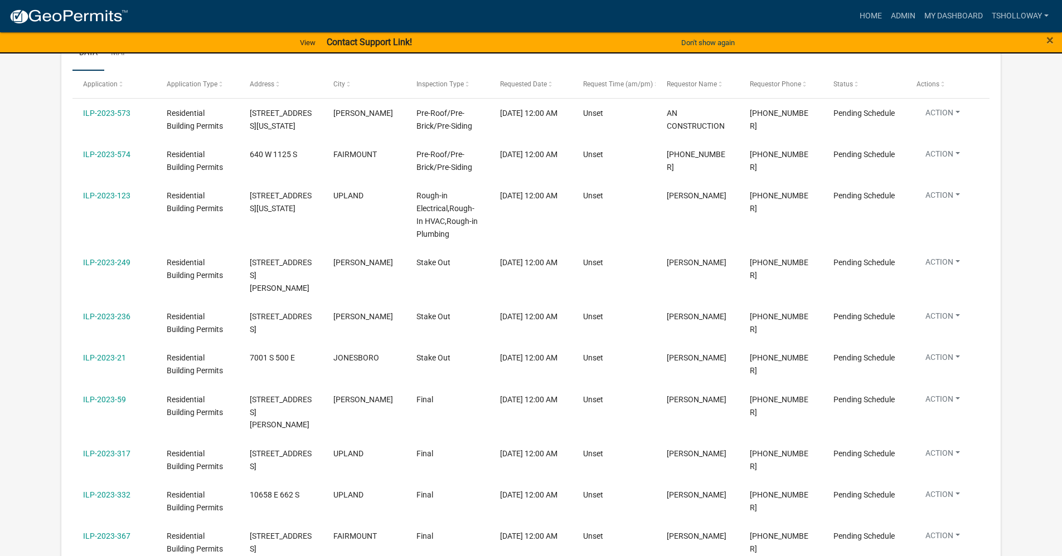
scroll to position [2713, 0]
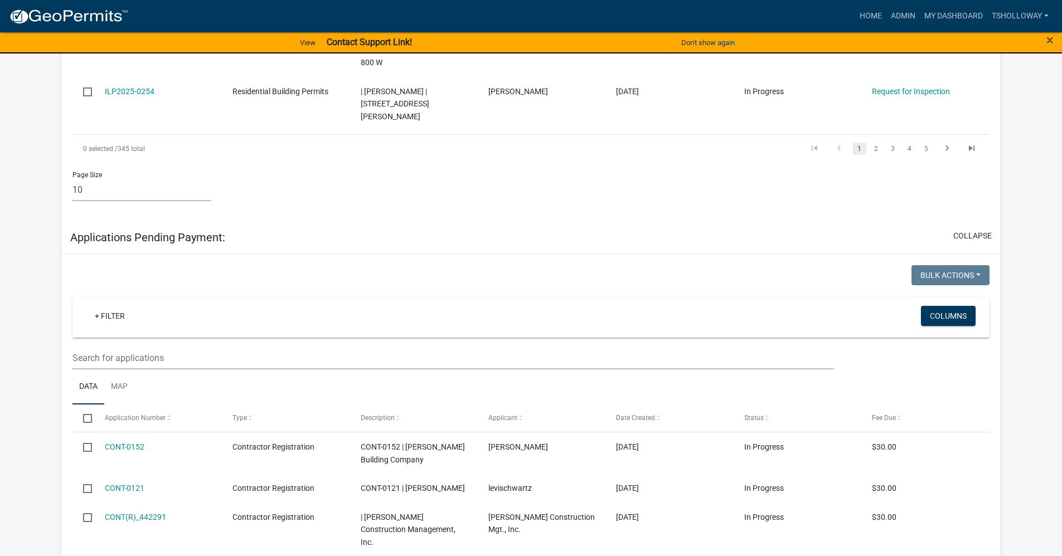
scroll to position [1542, 0]
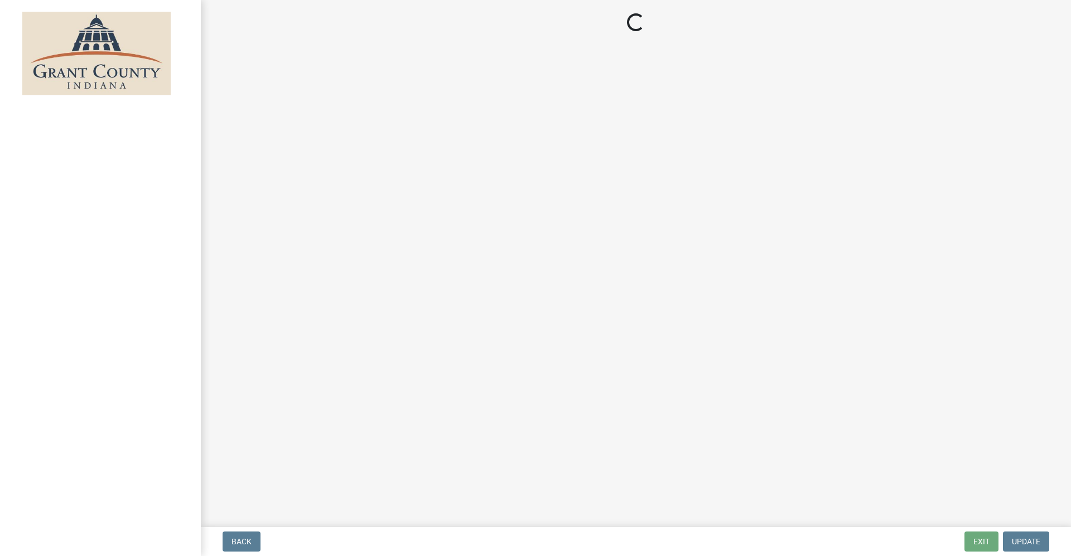
select select "3: 3"
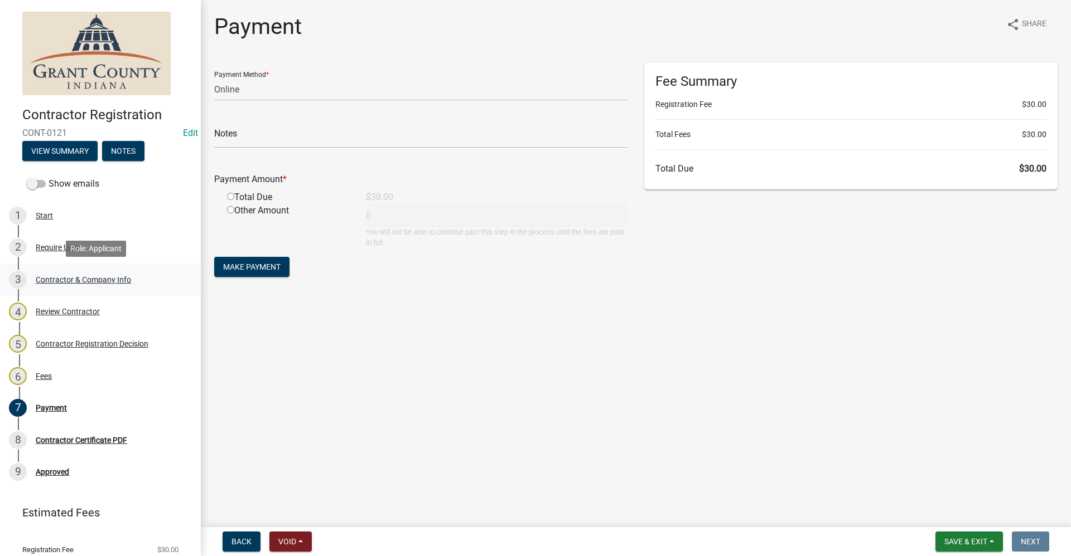
click at [88, 279] on div "Contractor & Company Info" at bounding box center [83, 280] width 95 height 8
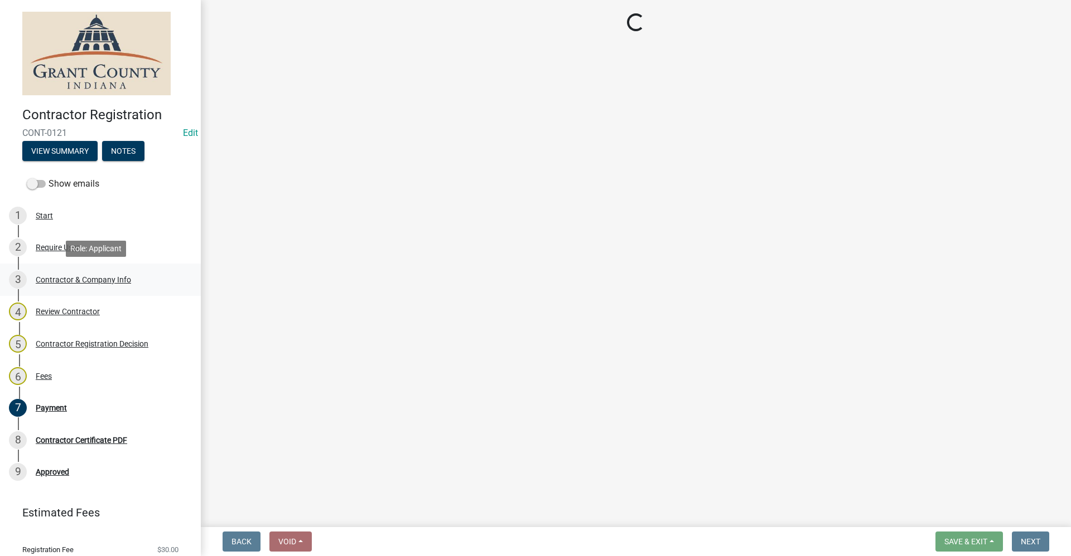
select select "IN"
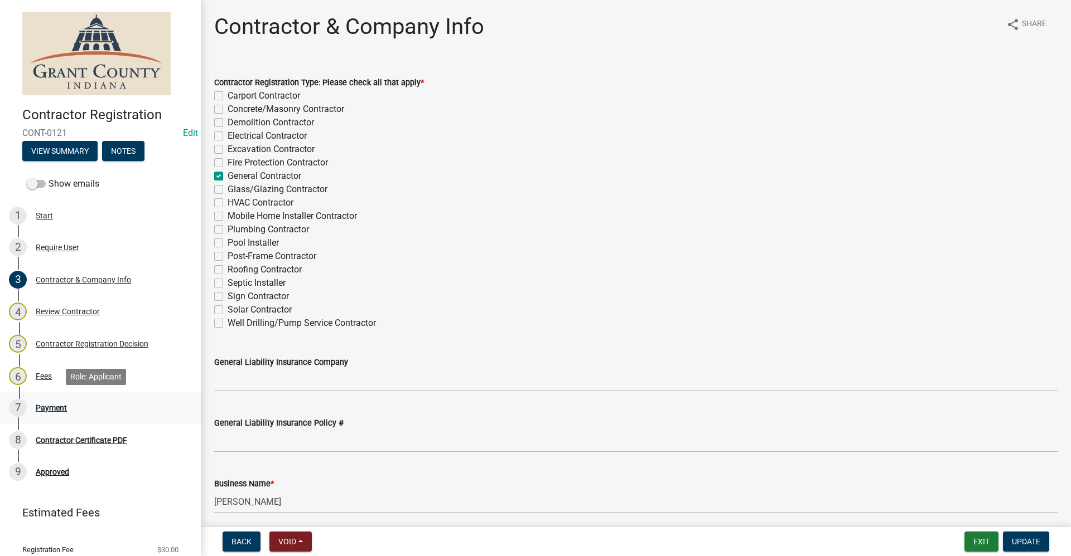
click at [57, 407] on div "Payment" at bounding box center [51, 408] width 31 height 8
select select "3: 3"
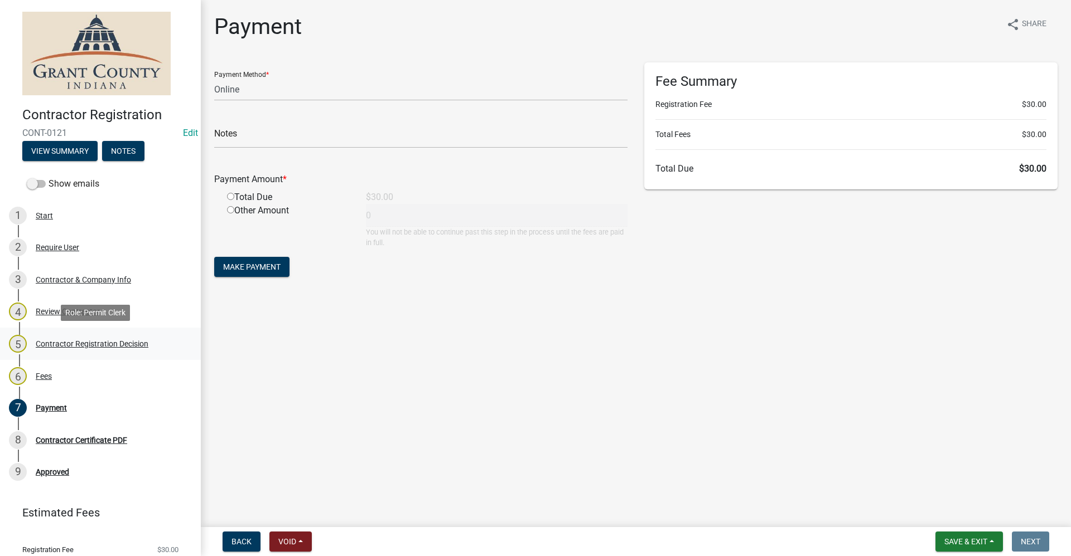
click at [51, 345] on div "Contractor Registration Decision" at bounding box center [92, 344] width 113 height 8
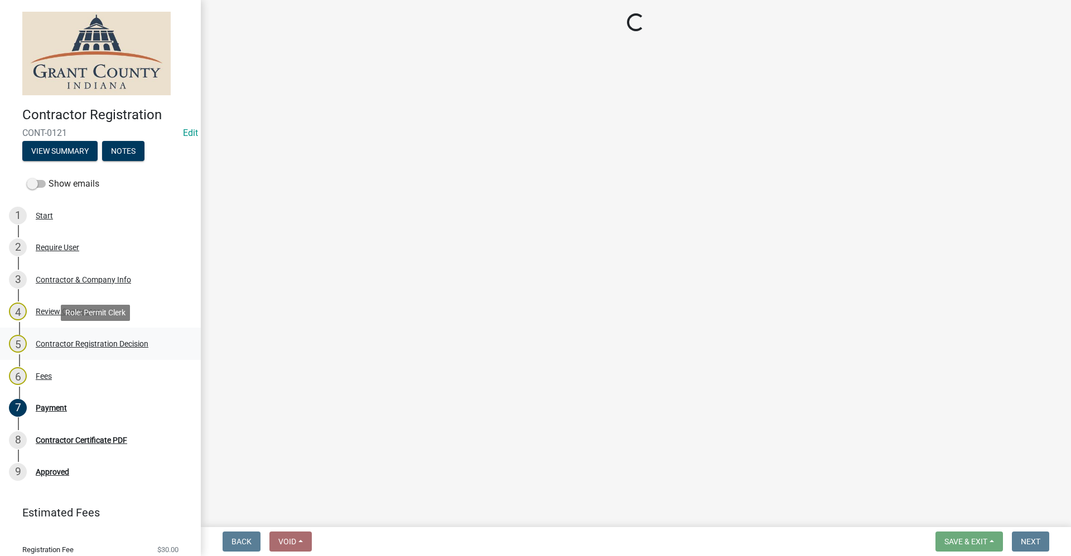
select select "4b86b809-39dd-4c68-9f3d-fdb3e7050482"
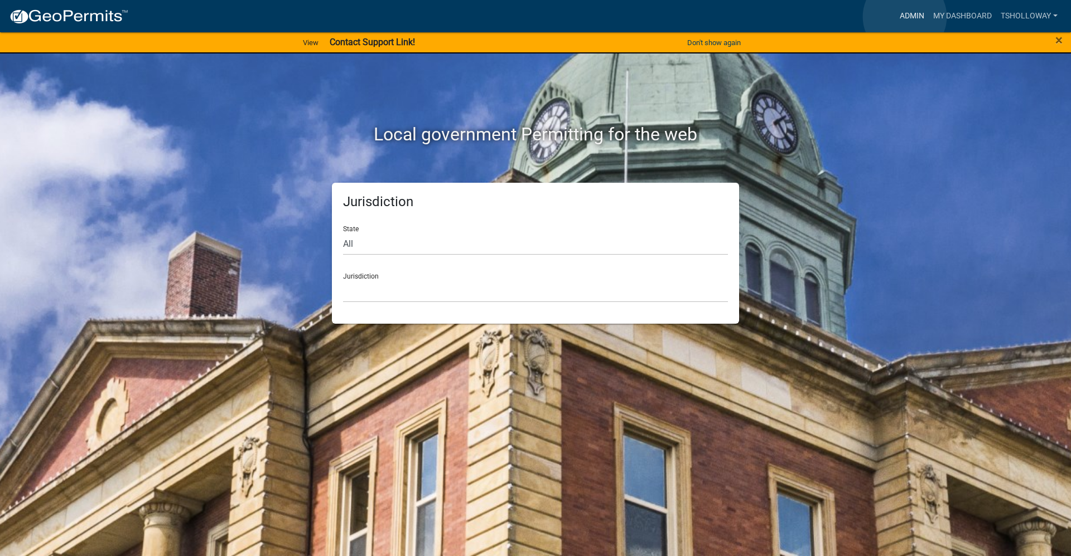
click at [904, 17] on link "Admin" at bounding box center [911, 16] width 33 height 21
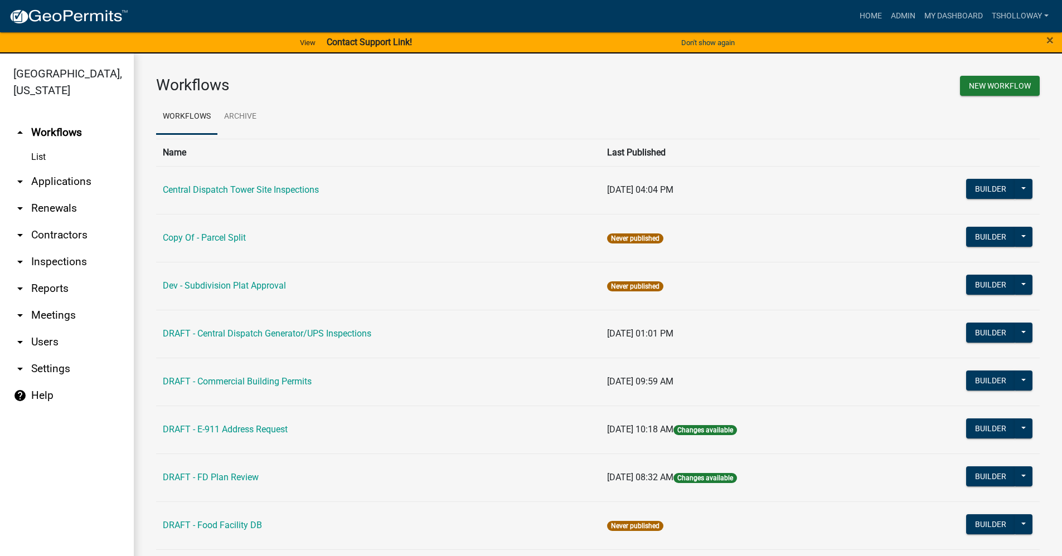
click at [65, 249] on link "arrow_drop_down Inspections" at bounding box center [67, 262] width 134 height 27
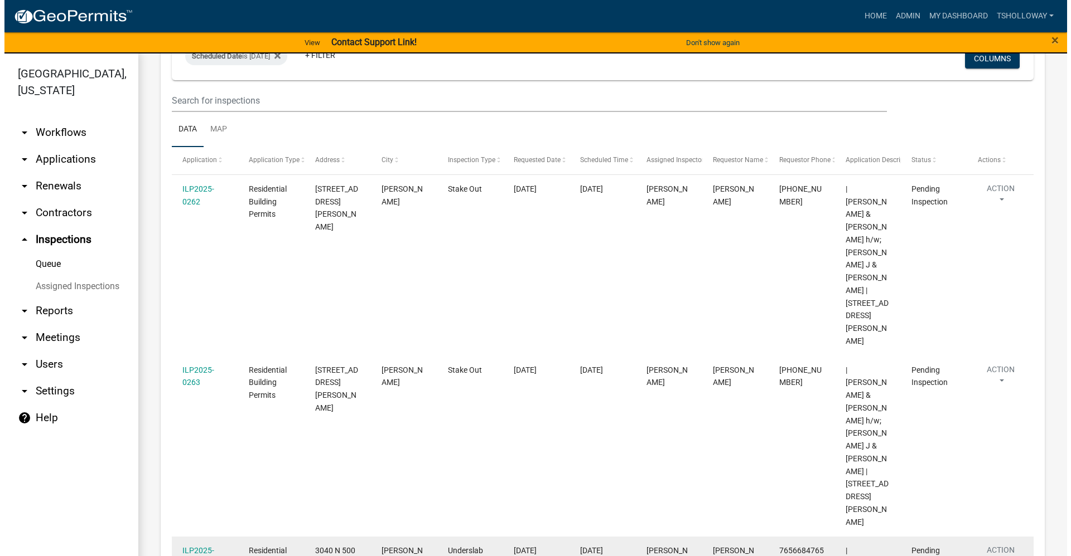
scroll to position [120, 0]
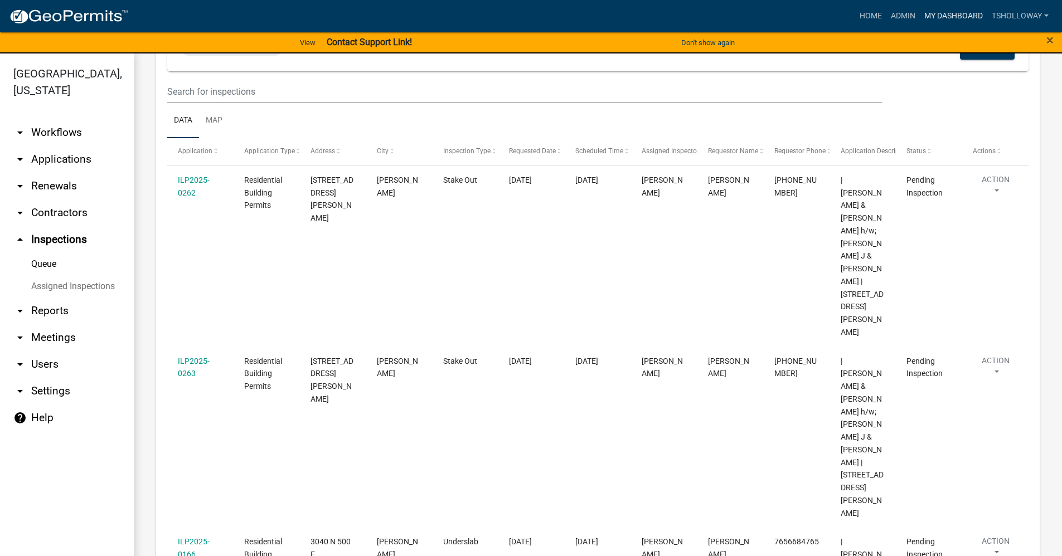
click at [943, 14] on link "My Dashboard" at bounding box center [953, 16] width 67 height 21
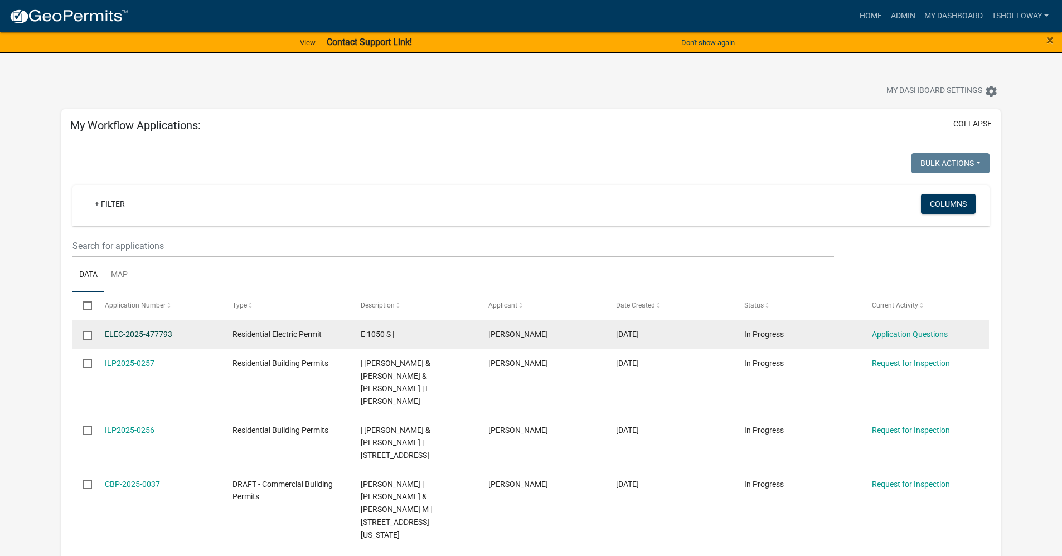
click at [138, 333] on link "ELEC-2025-477793" at bounding box center [138, 334] width 67 height 9
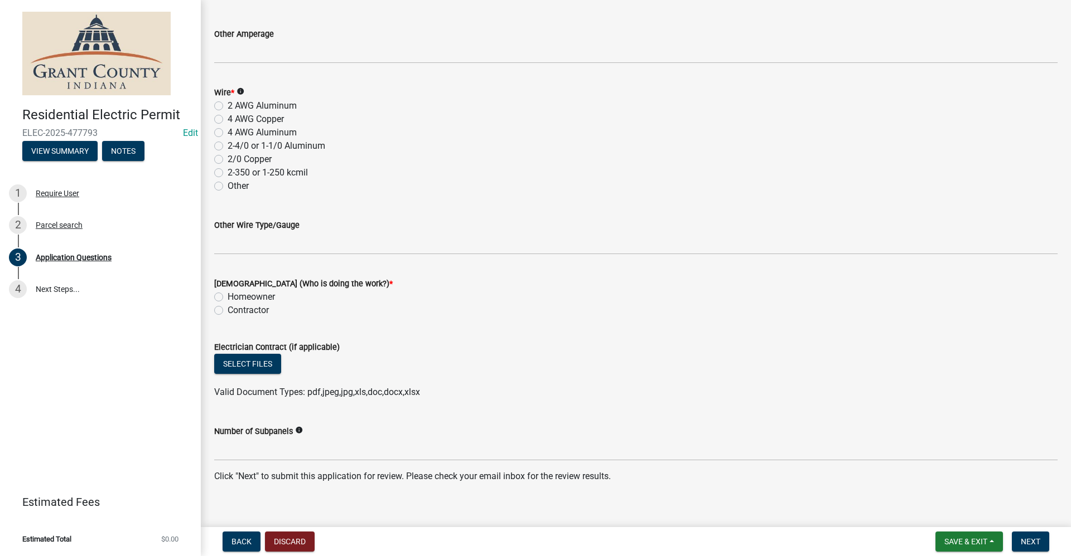
scroll to position [1431, 0]
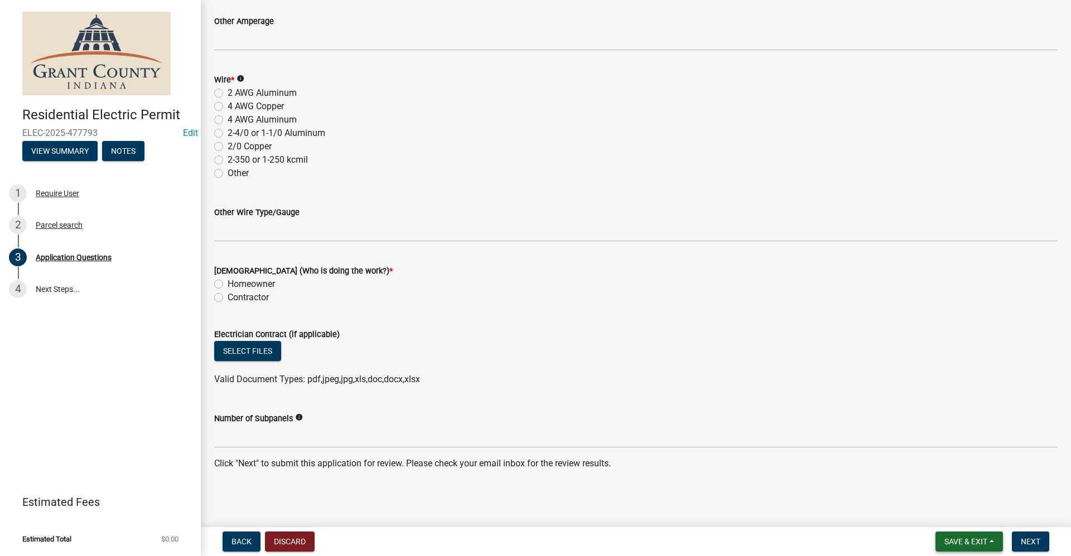
click at [979, 545] on span "Save & Exit" at bounding box center [965, 542] width 43 height 9
click at [947, 517] on button "Save & Exit" at bounding box center [957, 513] width 89 height 27
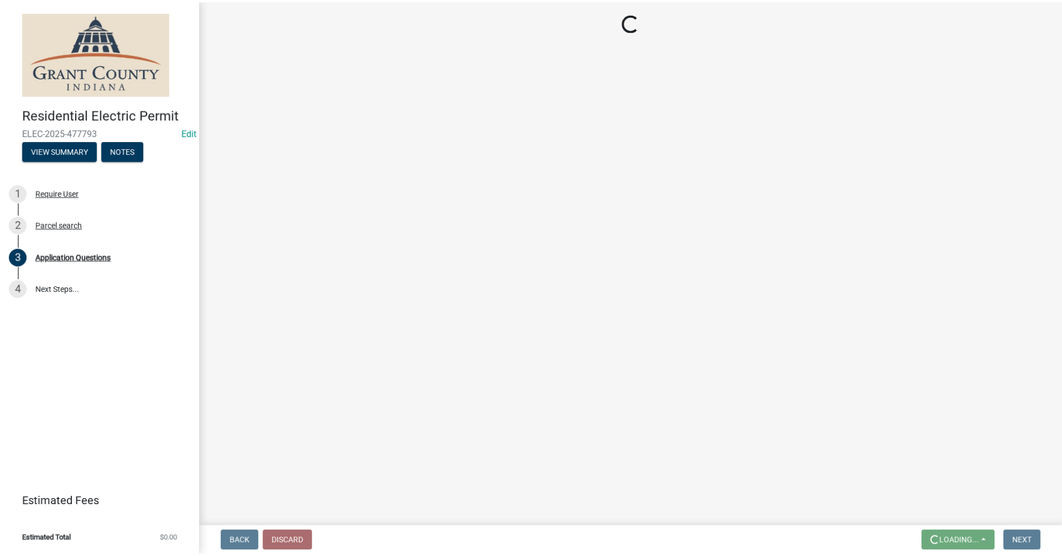
scroll to position [0, 0]
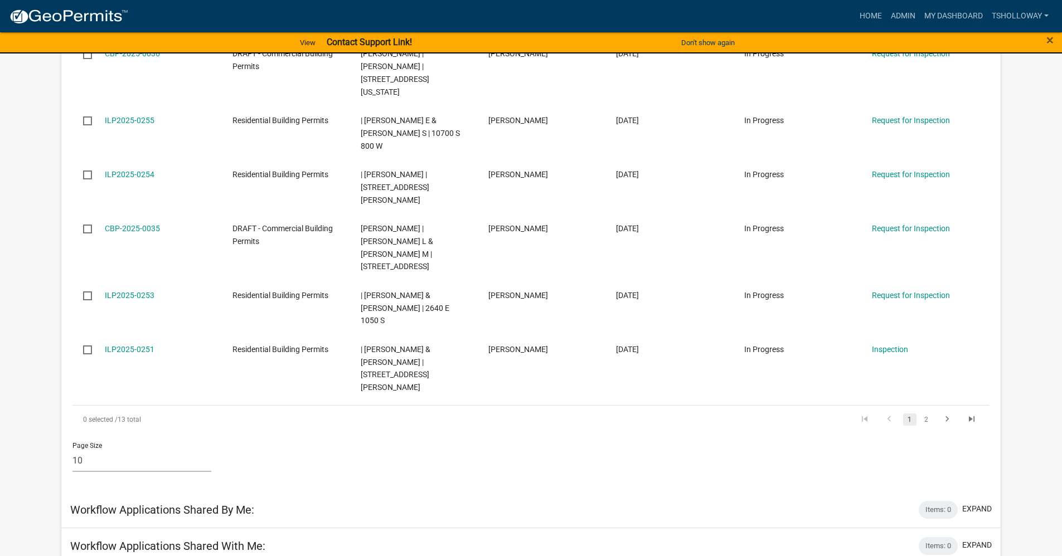
scroll to position [502, 0]
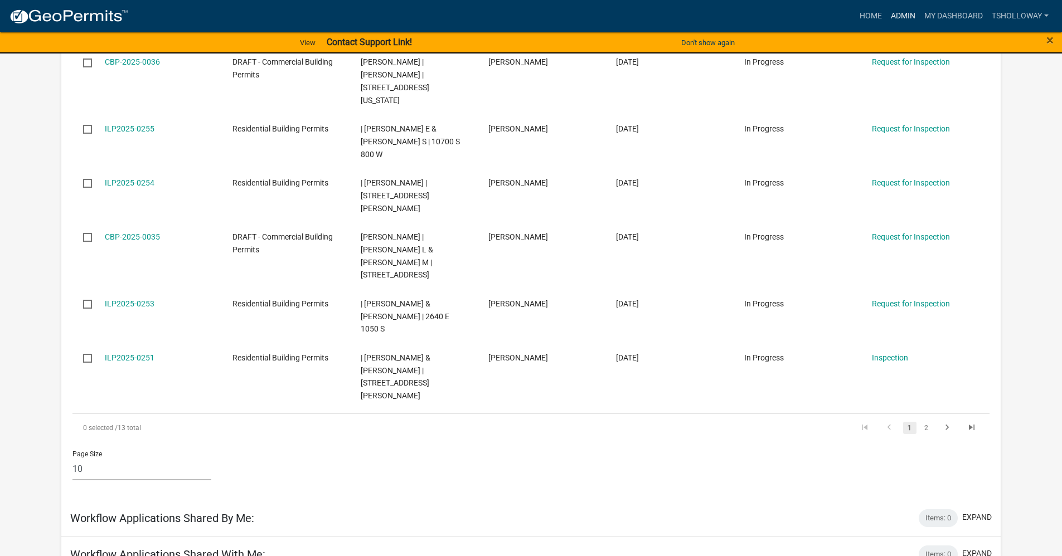
click at [904, 12] on link "Admin" at bounding box center [903, 16] width 33 height 21
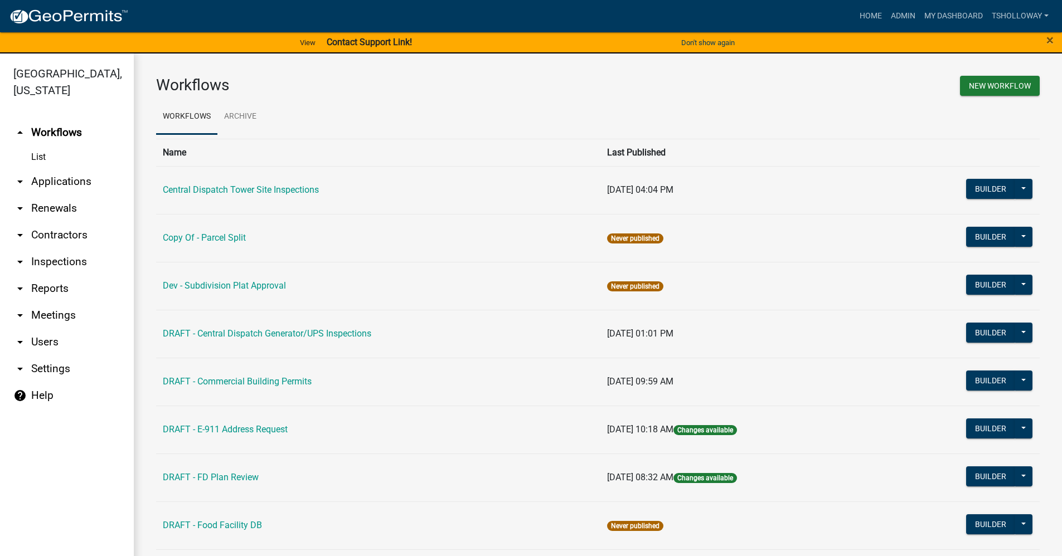
click at [64, 222] on link "arrow_drop_down Contractors" at bounding box center [67, 235] width 134 height 27
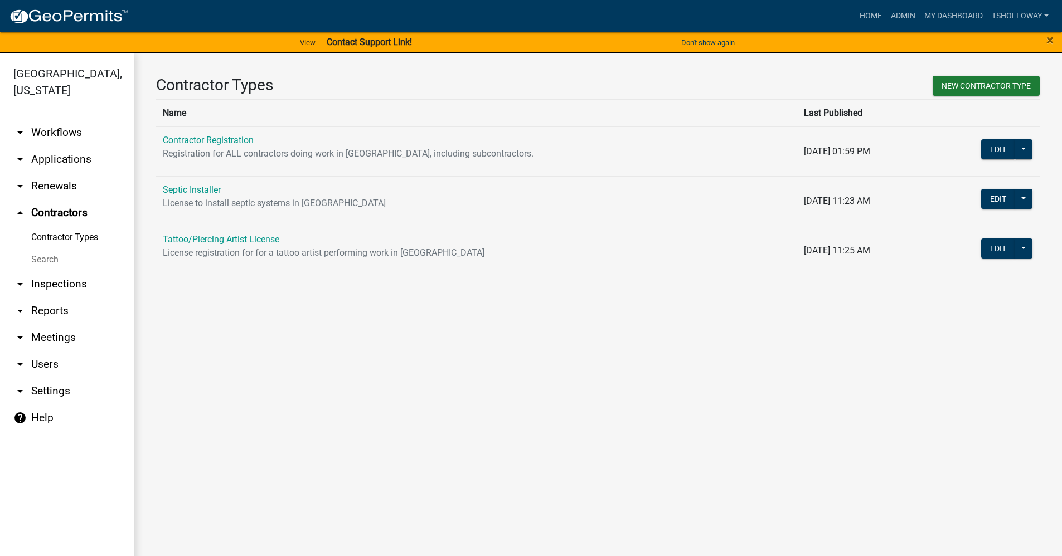
click at [206, 113] on th "Name" at bounding box center [476, 112] width 641 height 27
click at [193, 140] on link "Contractor Registration" at bounding box center [208, 140] width 91 height 11
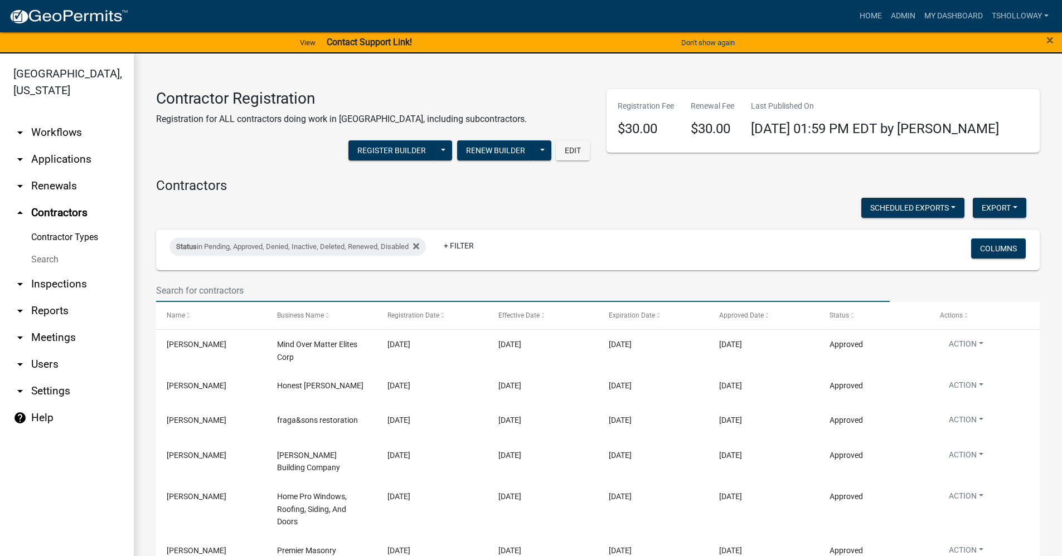
click at [205, 287] on input "text" at bounding box center [523, 290] width 734 height 23
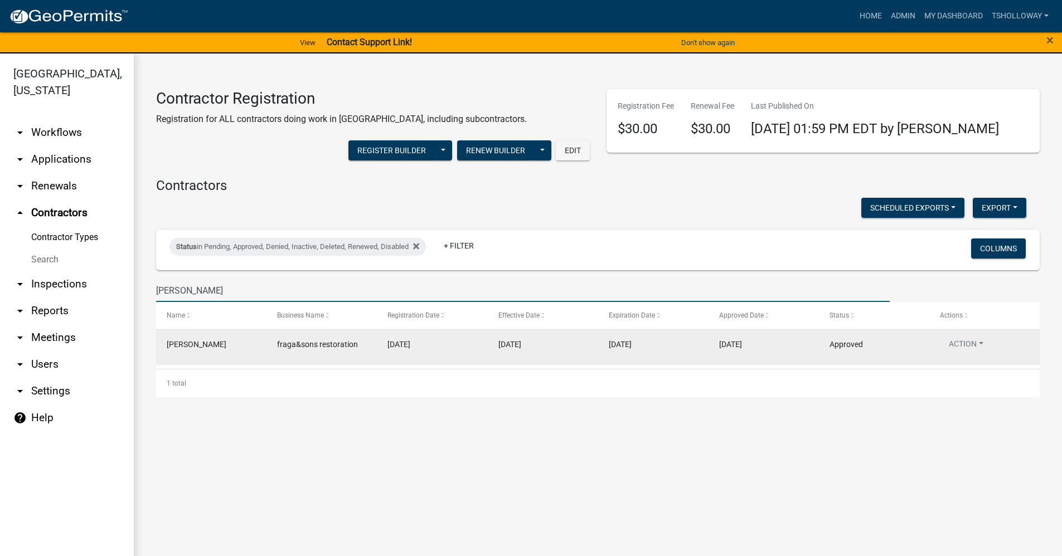
type input "fraga"
click at [387, 357] on datatable-body-cell "[DATE]" at bounding box center [432, 347] width 110 height 35
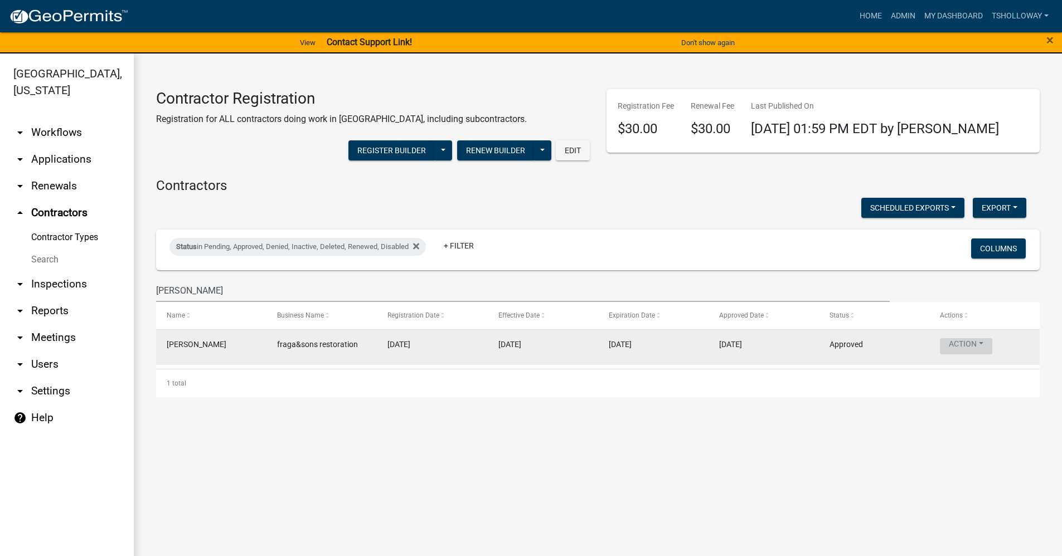
click at [986, 343] on button "Action" at bounding box center [966, 346] width 52 height 16
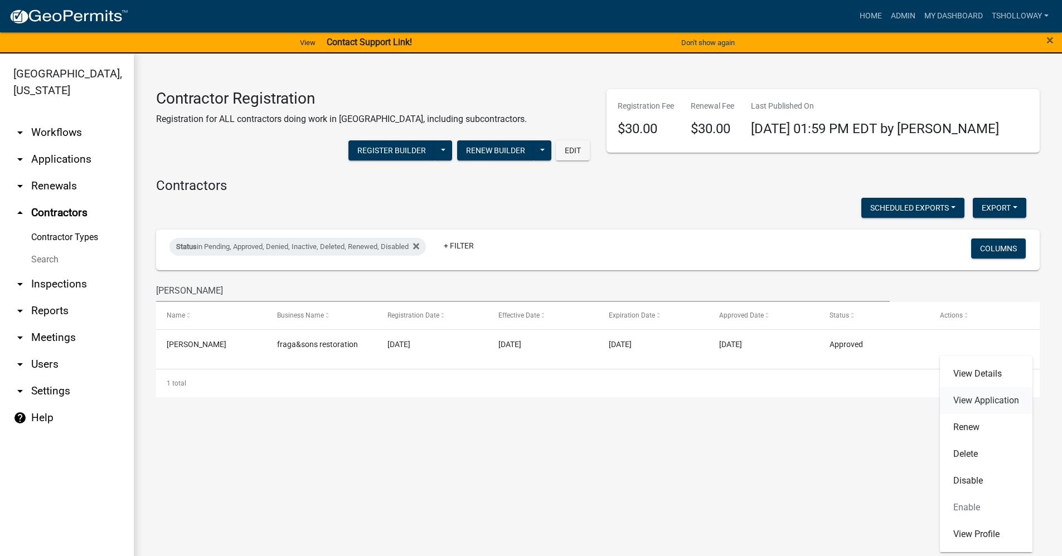
click at [976, 400] on link "View Application" at bounding box center [986, 401] width 93 height 27
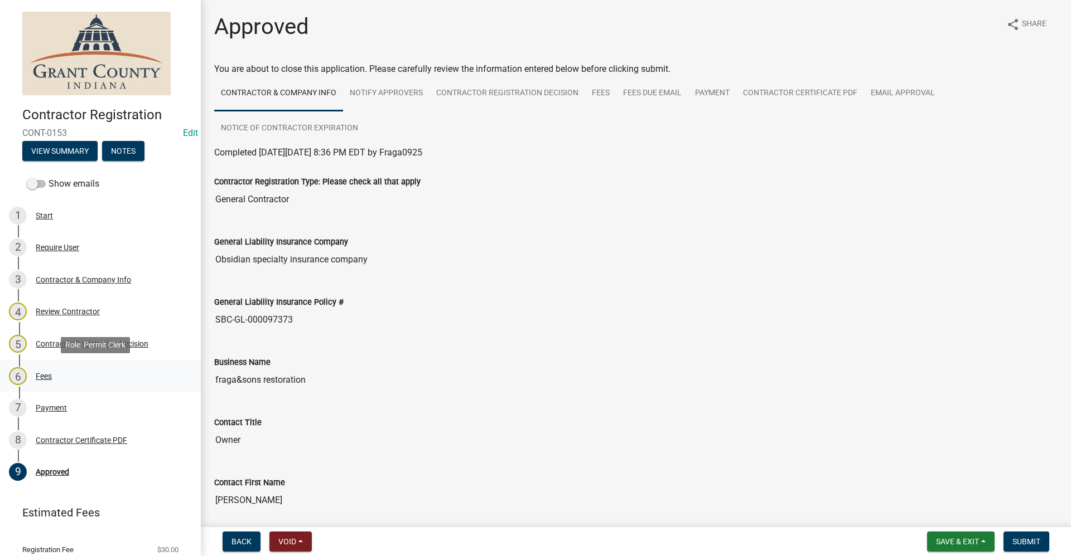
click at [46, 372] on div "Fees" at bounding box center [44, 376] width 16 height 8
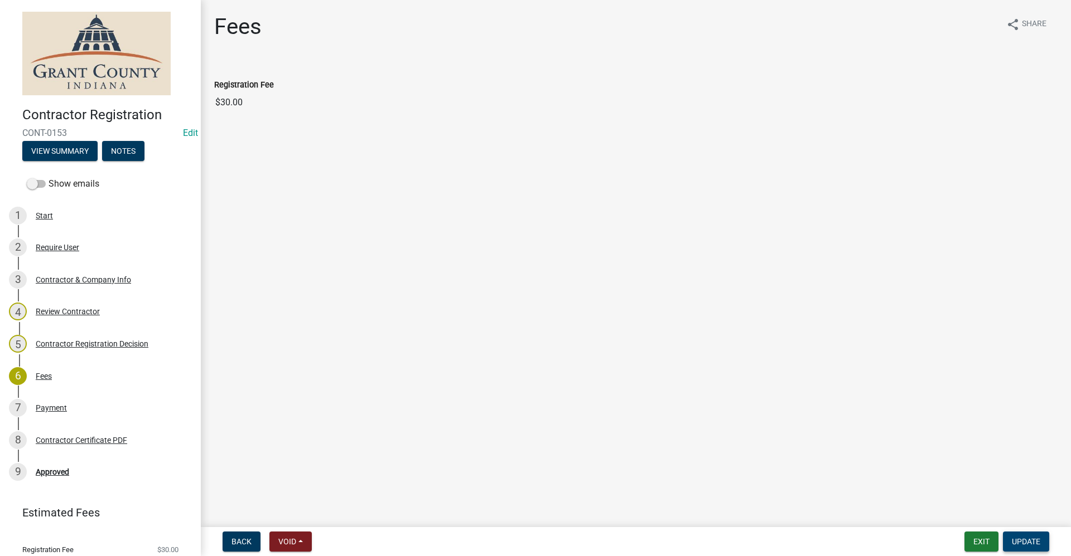
click at [1035, 543] on span "Update" at bounding box center [1026, 542] width 28 height 9
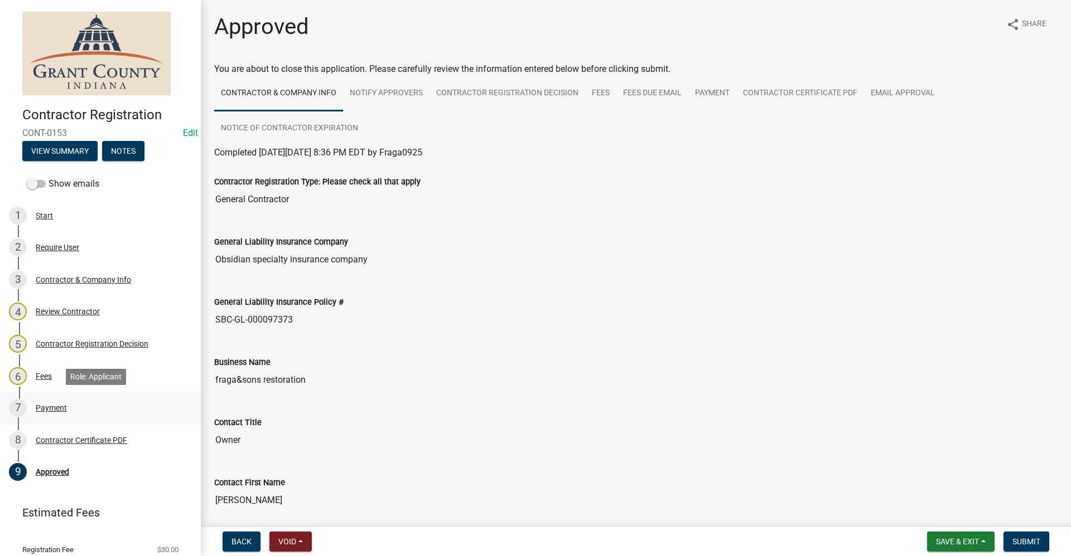
click at [48, 405] on div "Payment" at bounding box center [51, 408] width 31 height 8
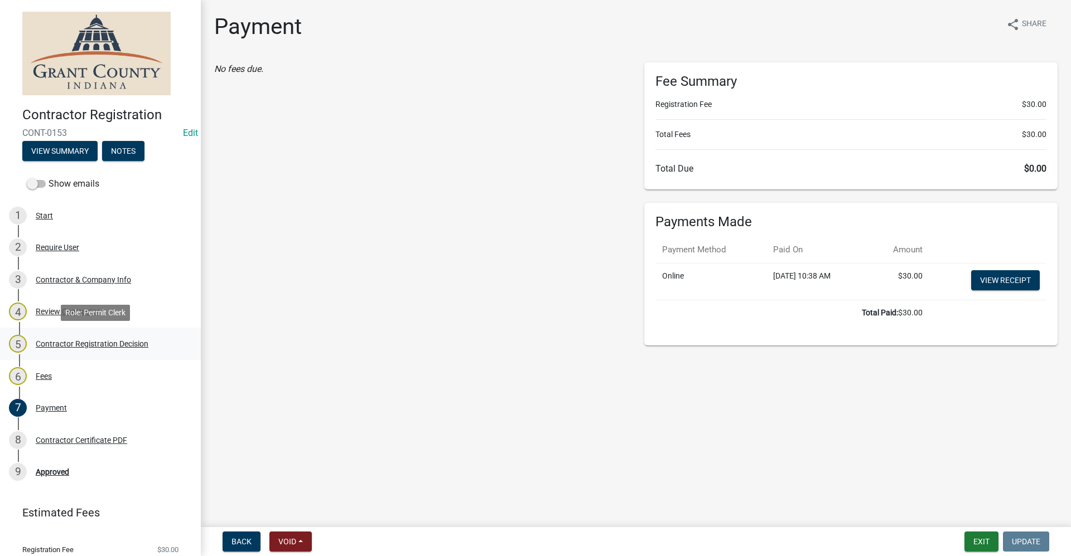
click at [58, 346] on div "Contractor Registration Decision" at bounding box center [92, 344] width 113 height 8
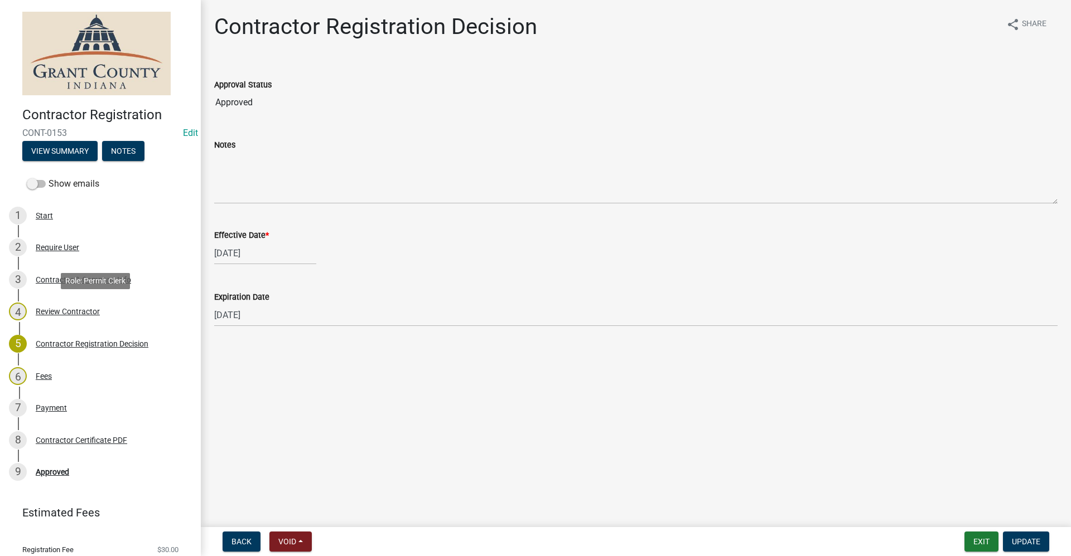
click at [70, 310] on div "Review Contractor" at bounding box center [68, 312] width 64 height 8
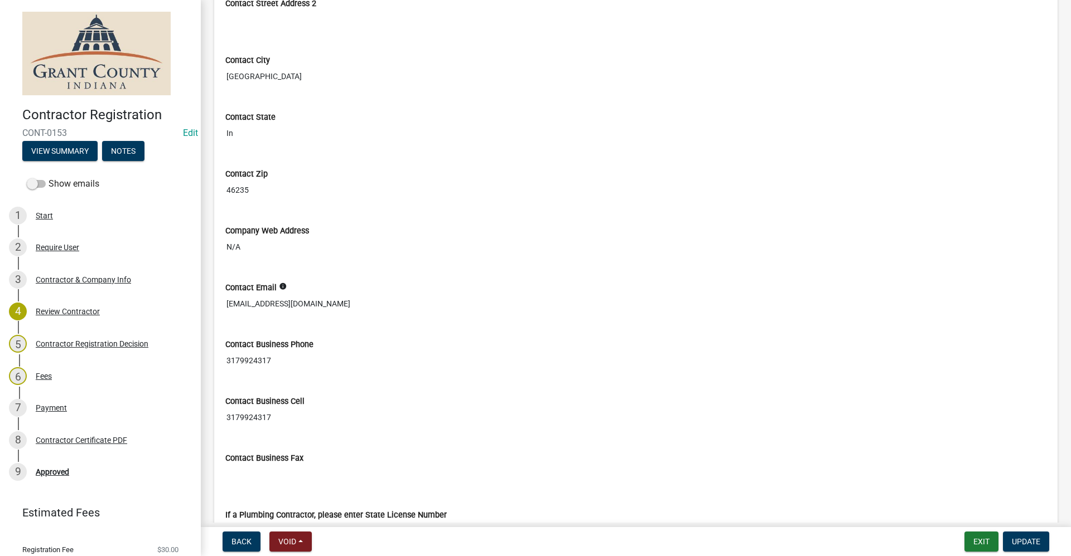
scroll to position [725, 0]
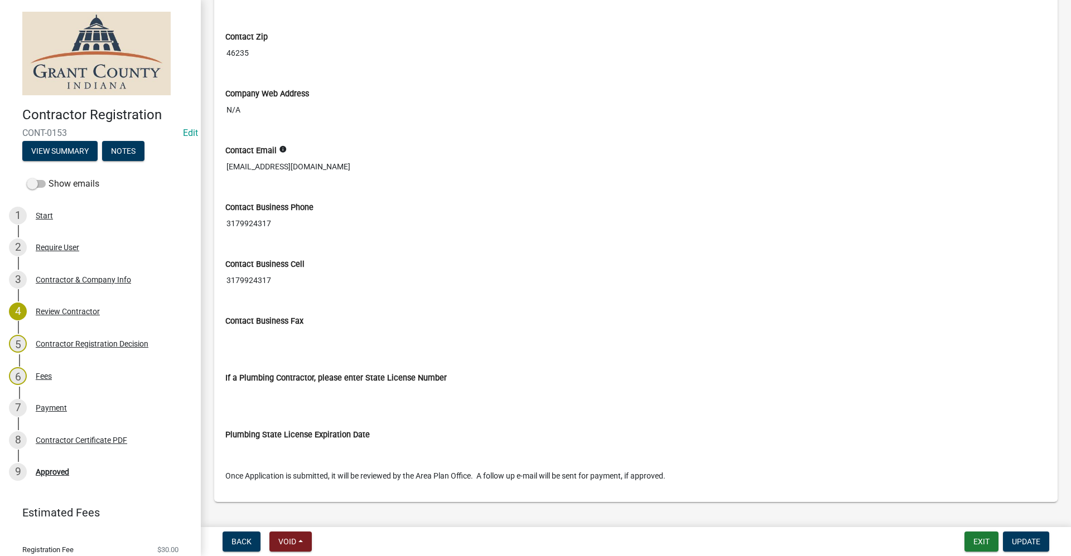
click at [800, 45] on input "46235" at bounding box center [635, 53] width 821 height 21
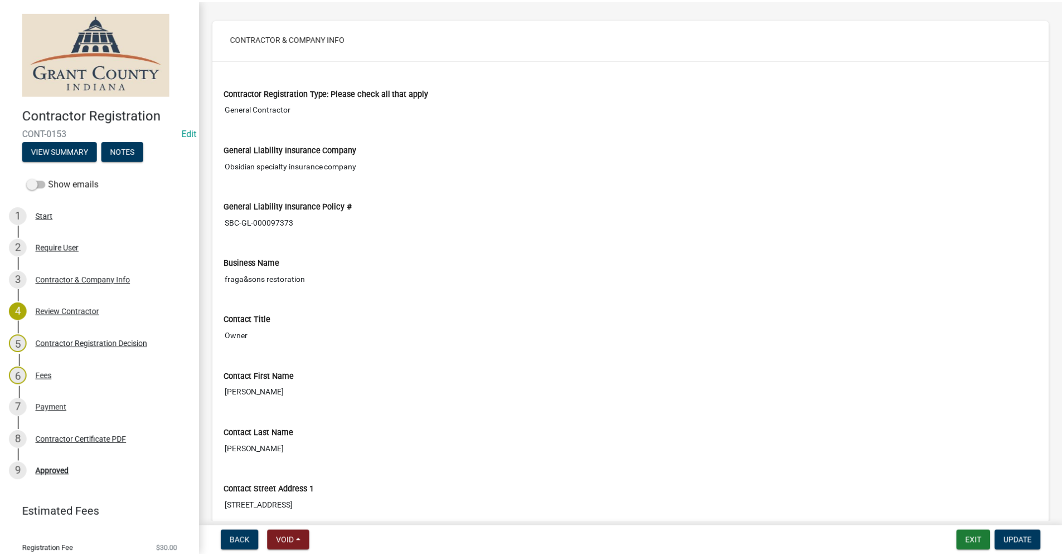
scroll to position [112, 0]
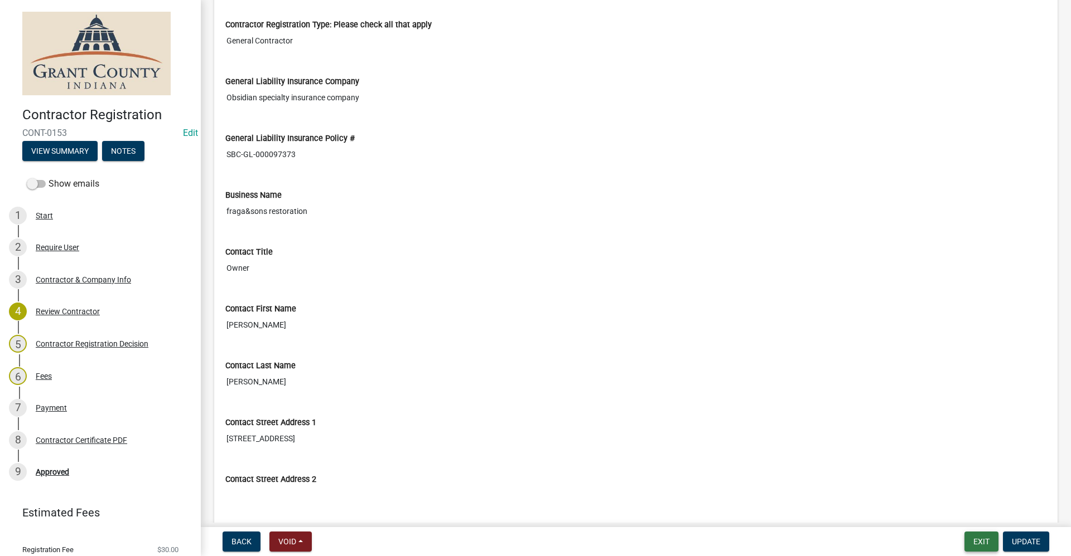
click at [980, 541] on button "Exit" at bounding box center [981, 542] width 34 height 20
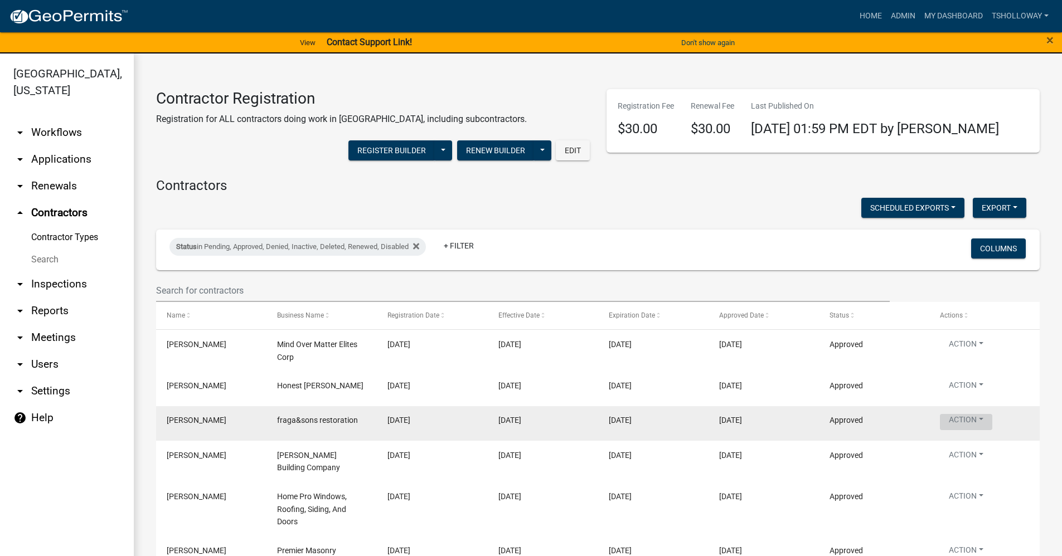
click at [971, 424] on button "Action" at bounding box center [966, 422] width 52 height 16
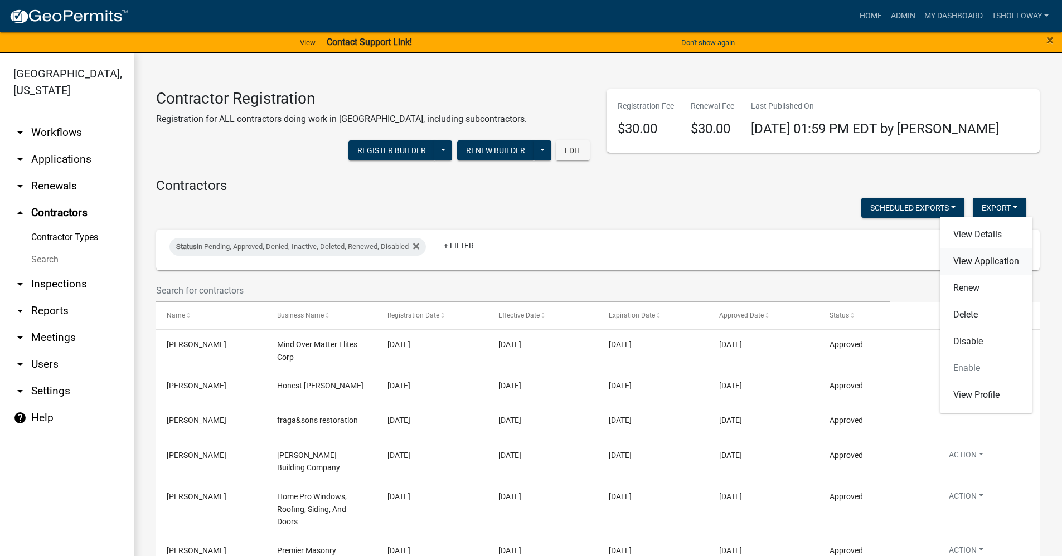
click at [983, 262] on link "View Application" at bounding box center [986, 261] width 93 height 27
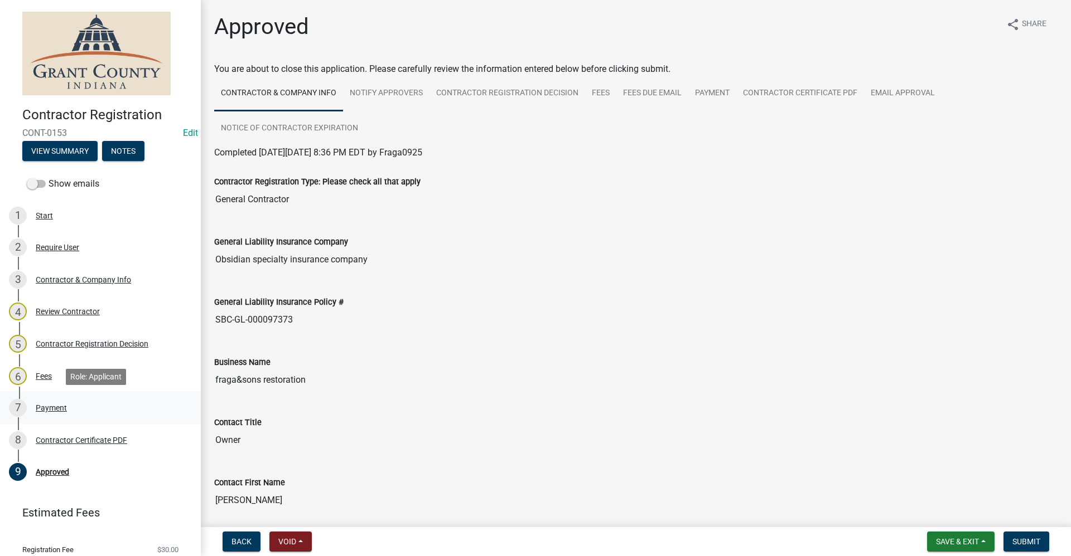
click at [43, 410] on div "Payment" at bounding box center [51, 408] width 31 height 8
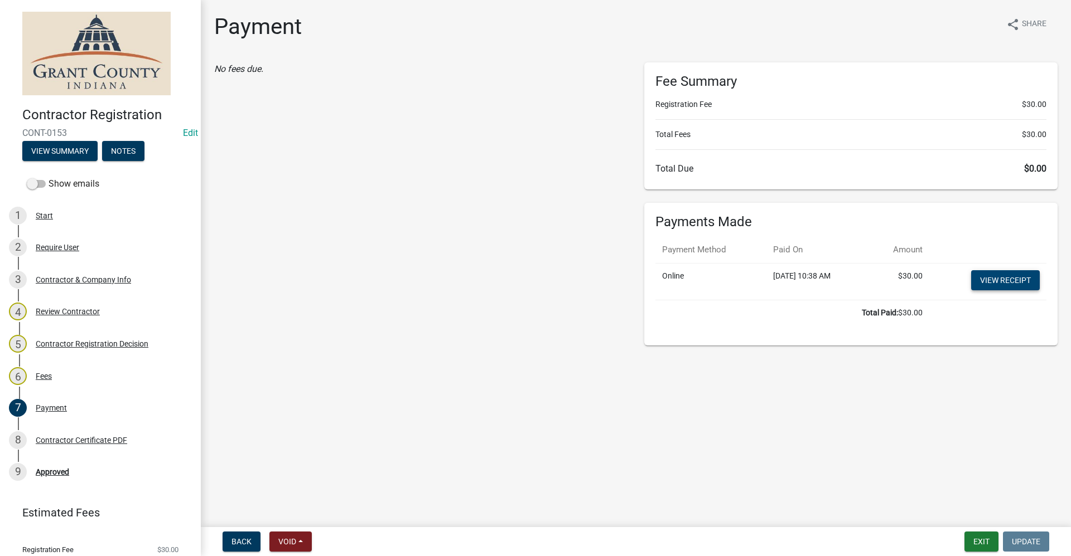
click at [1003, 276] on link "View receipt" at bounding box center [1005, 280] width 69 height 20
click at [974, 546] on button "Exit" at bounding box center [981, 542] width 34 height 20
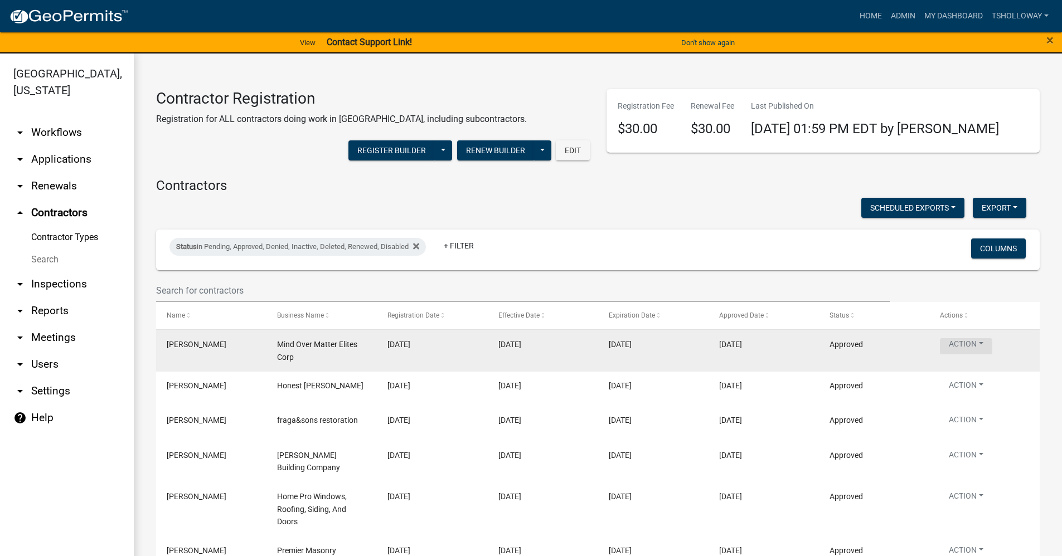
click at [981, 342] on button "Action" at bounding box center [966, 346] width 52 height 16
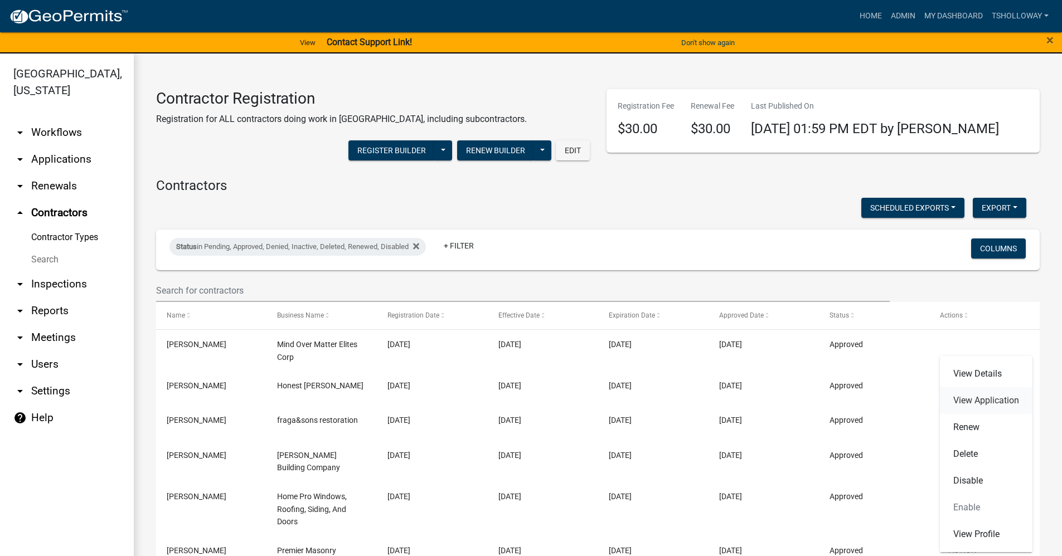
click at [961, 397] on link "View Application" at bounding box center [986, 401] width 93 height 27
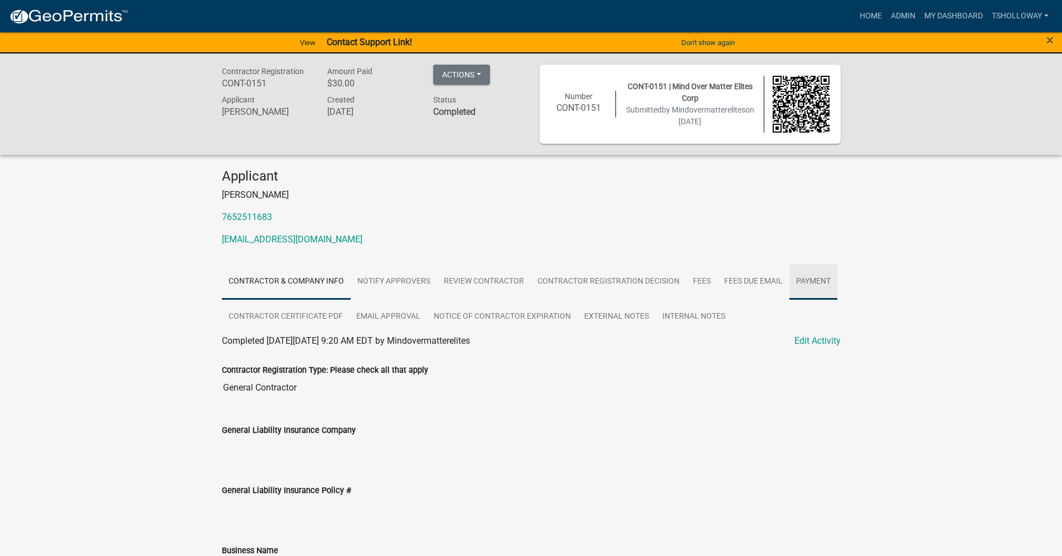
click at [813, 280] on link "Payment" at bounding box center [814, 282] width 48 height 36
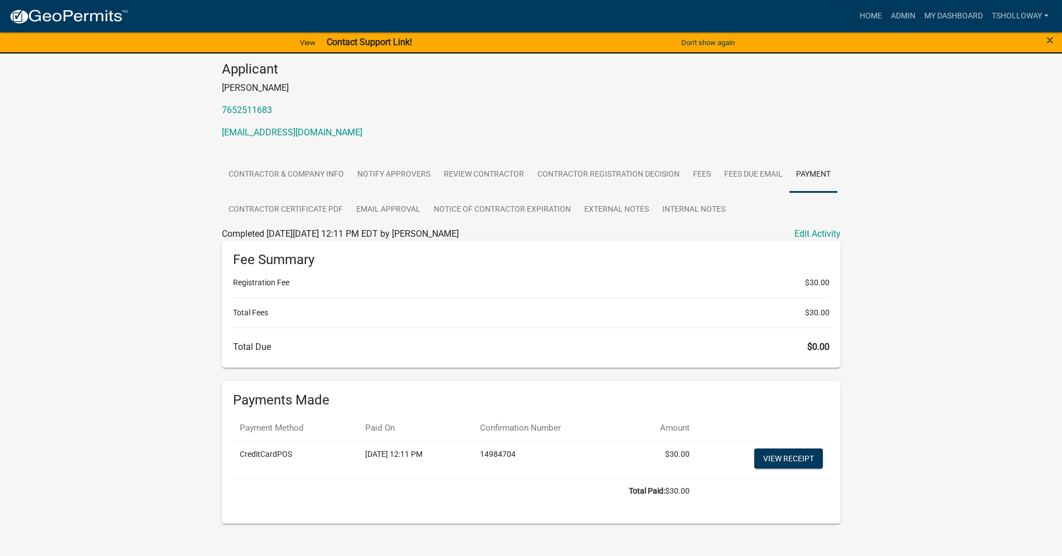
scroll to position [122, 0]
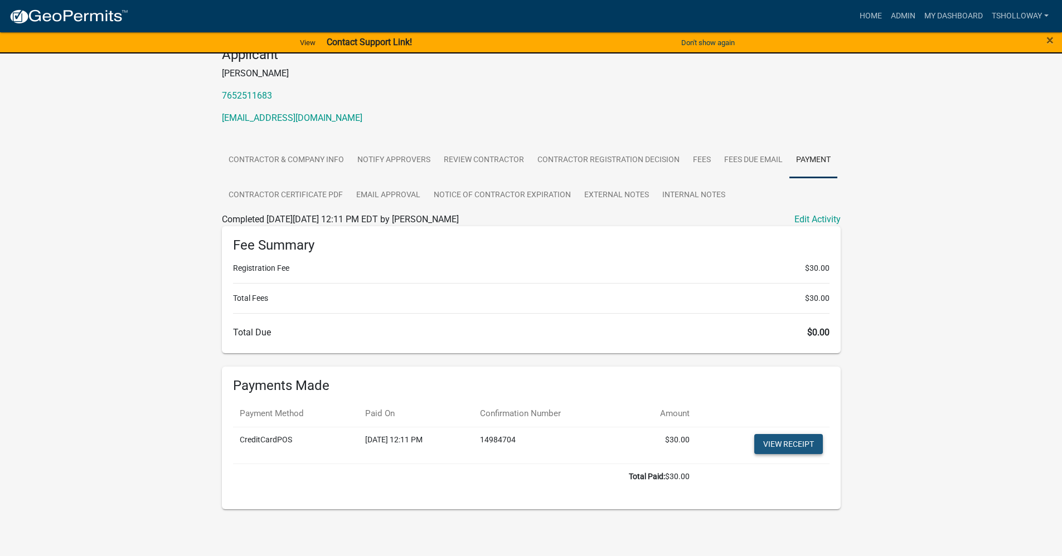
click at [781, 442] on link "View receipt" at bounding box center [788, 444] width 69 height 20
click at [1047, 41] on span "×" at bounding box center [1050, 40] width 7 height 16
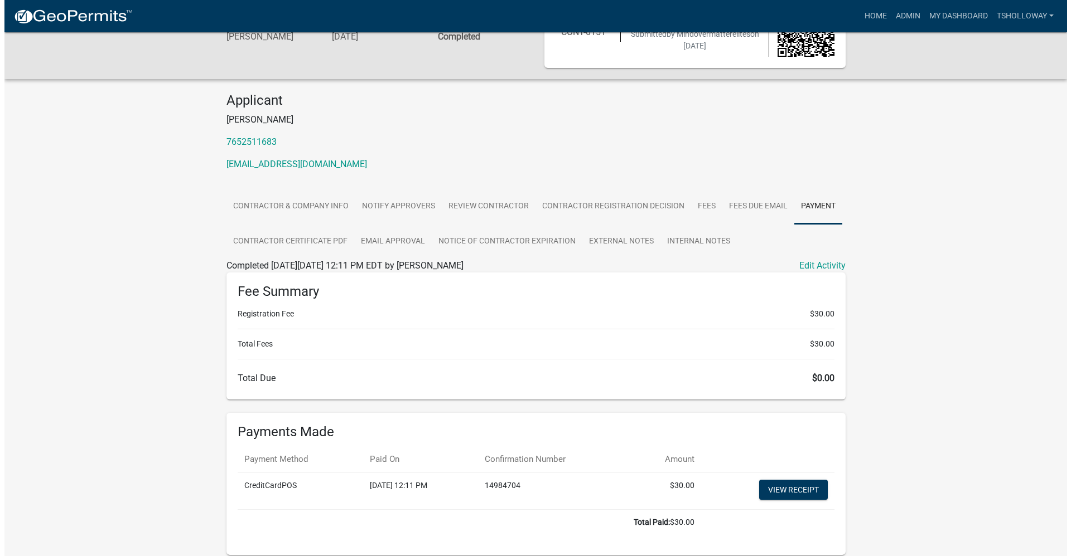
scroll to position [0, 0]
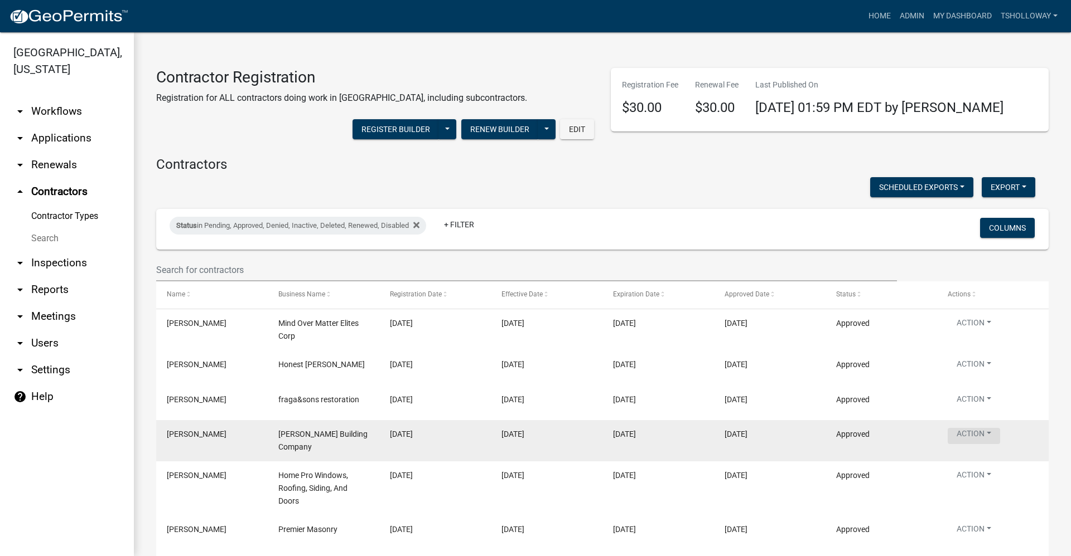
click at [984, 433] on button "Action" at bounding box center [973, 436] width 52 height 16
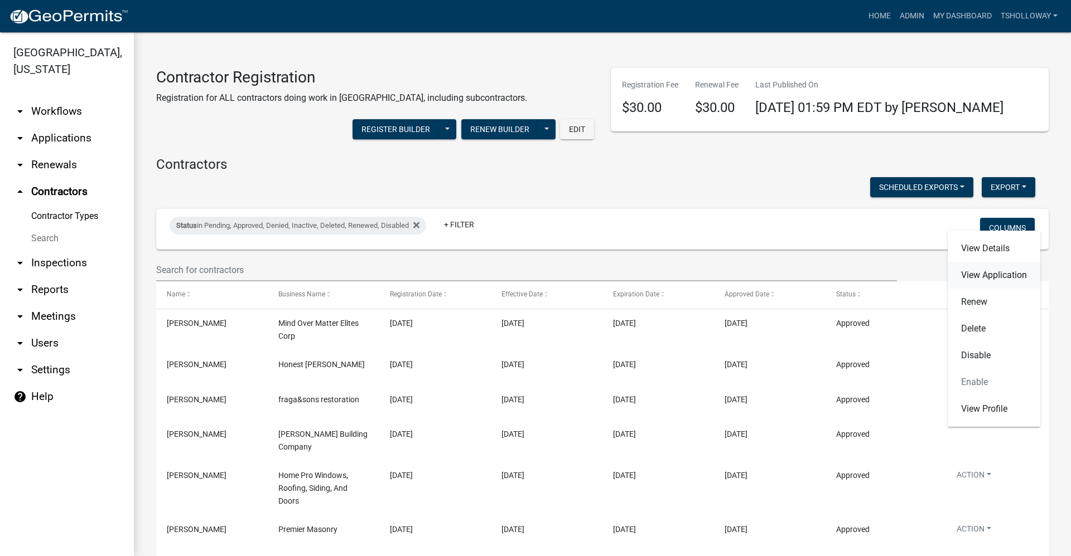
click at [985, 277] on link "View Application" at bounding box center [993, 275] width 93 height 27
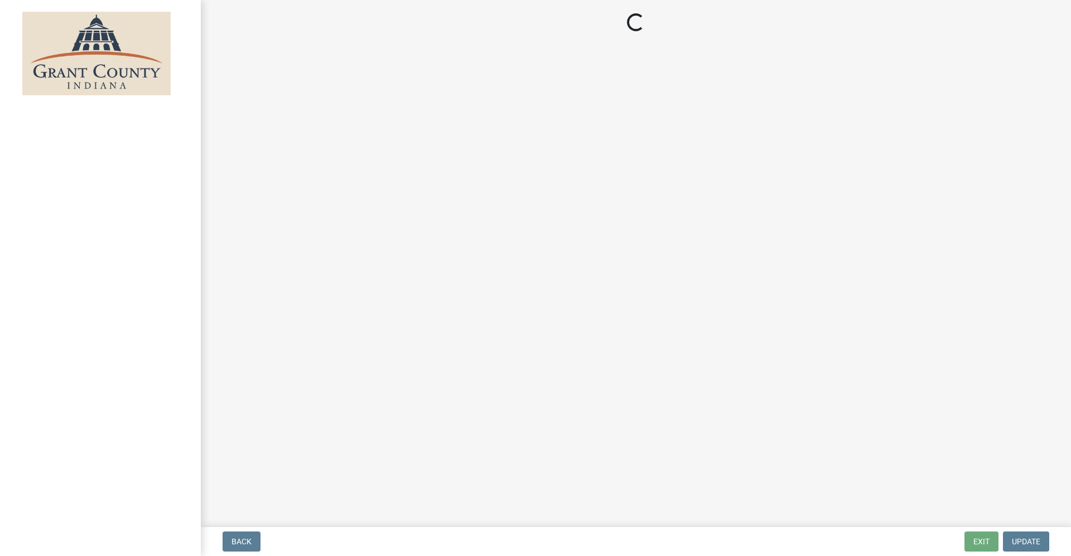
select select "3: 3"
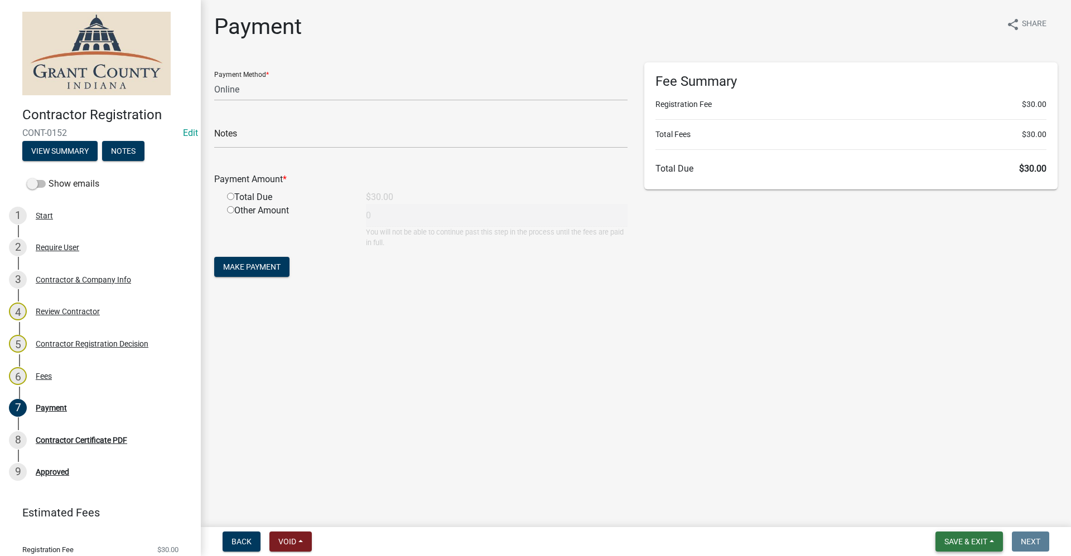
click at [981, 541] on span "Save & Exit" at bounding box center [965, 542] width 43 height 9
click at [967, 515] on button "Save & Exit" at bounding box center [957, 513] width 89 height 27
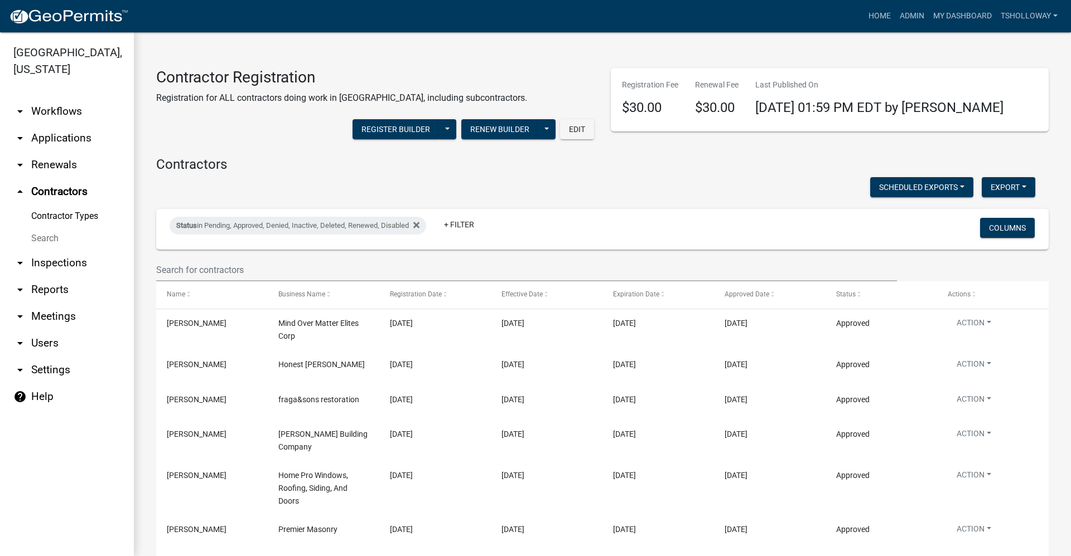
click at [53, 125] on link "arrow_drop_down Applications" at bounding box center [67, 138] width 134 height 27
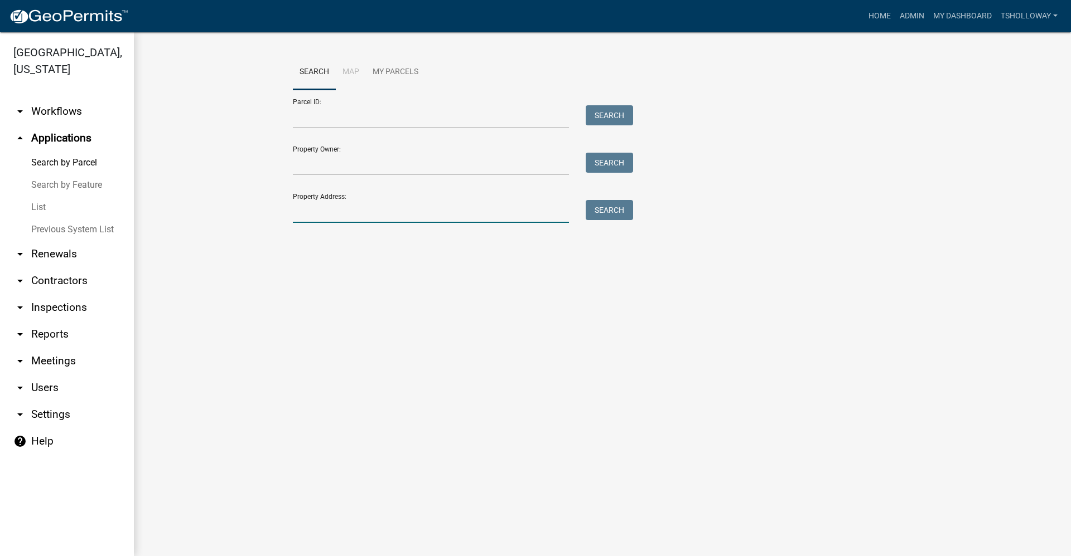
click at [329, 215] on input "Property Address:" at bounding box center [431, 211] width 276 height 23
type input "3410 wildwood"
click at [608, 215] on button "Search" at bounding box center [608, 210] width 47 height 20
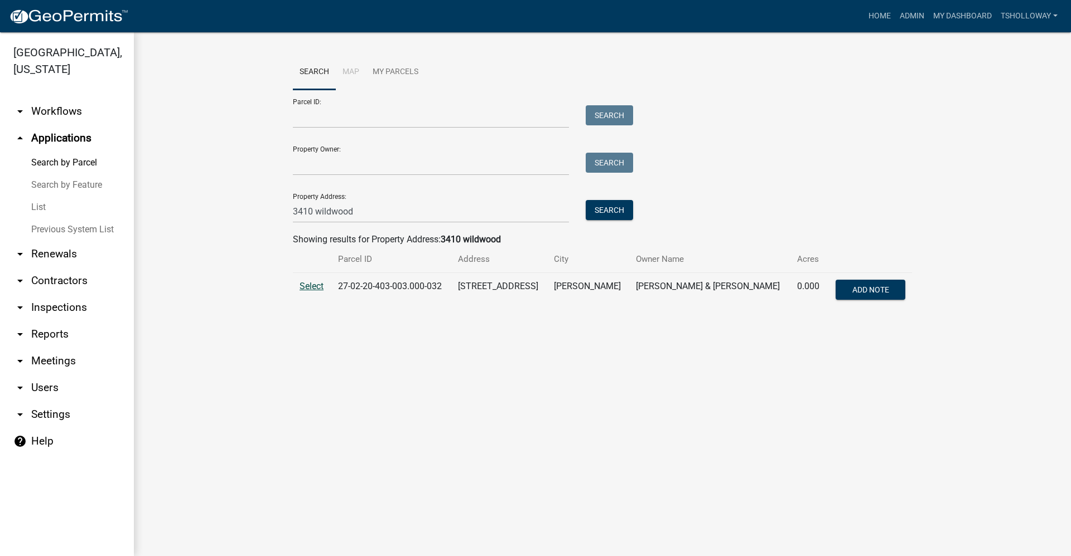
click at [312, 285] on span "Select" at bounding box center [311, 286] width 24 height 11
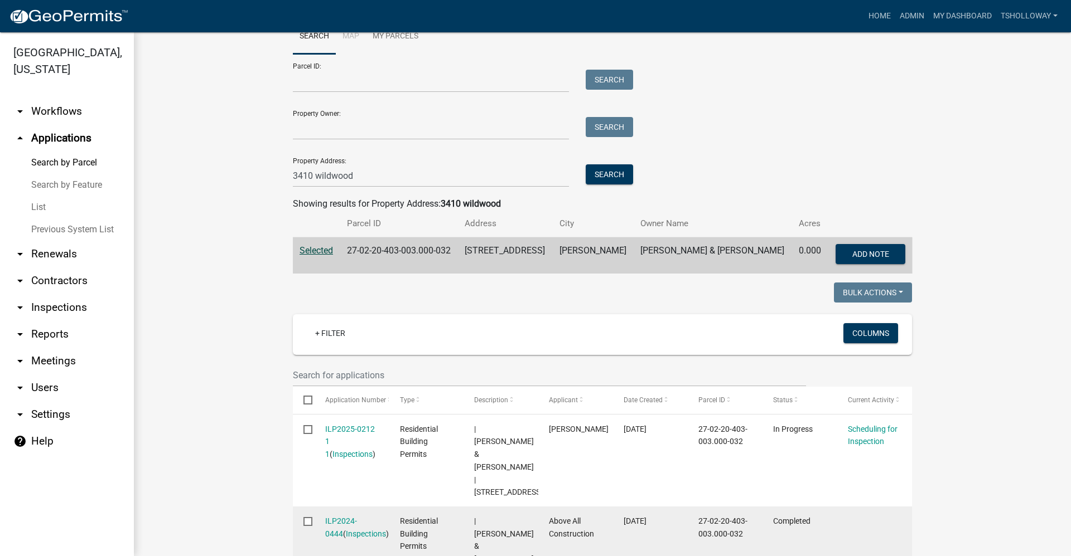
scroll to position [56, 0]
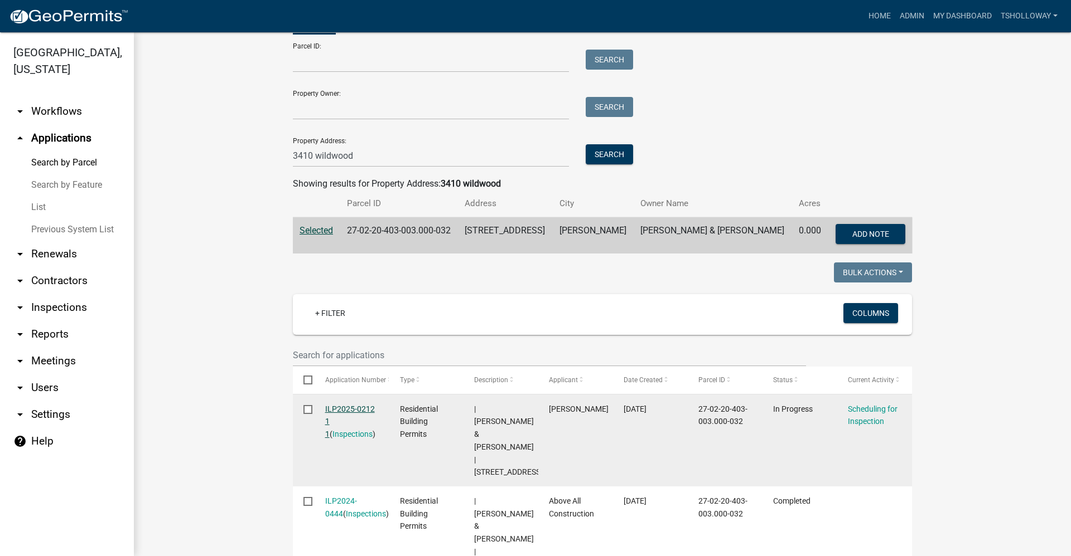
click at [332, 407] on link "ILP2025-0212 1 1" at bounding box center [350, 422] width 50 height 35
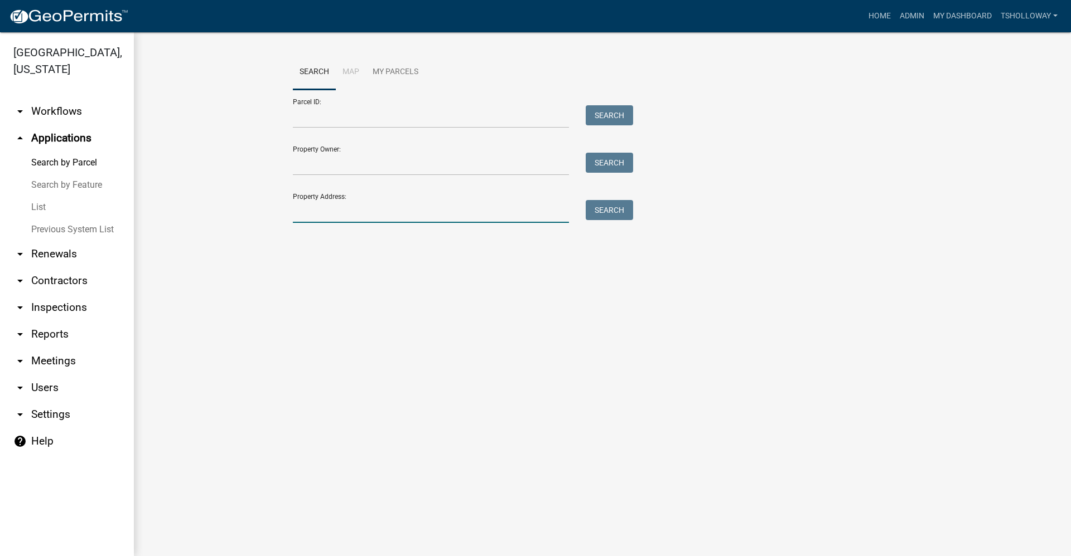
click at [302, 211] on input "Property Address:" at bounding box center [431, 211] width 276 height 23
type input "3419 wildwood"
click at [593, 214] on button "Search" at bounding box center [608, 210] width 47 height 20
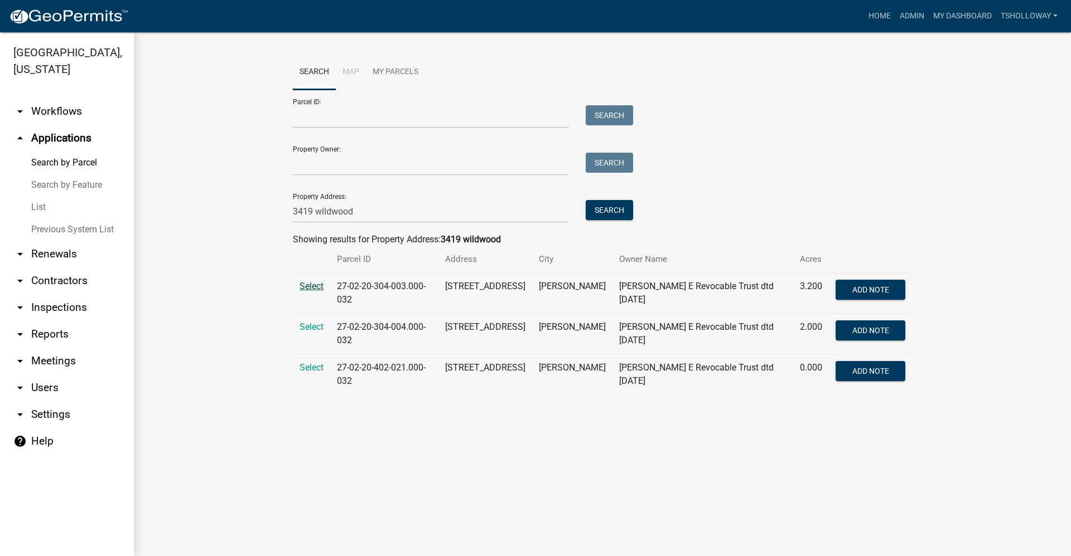
click at [306, 287] on span "Select" at bounding box center [311, 286] width 24 height 11
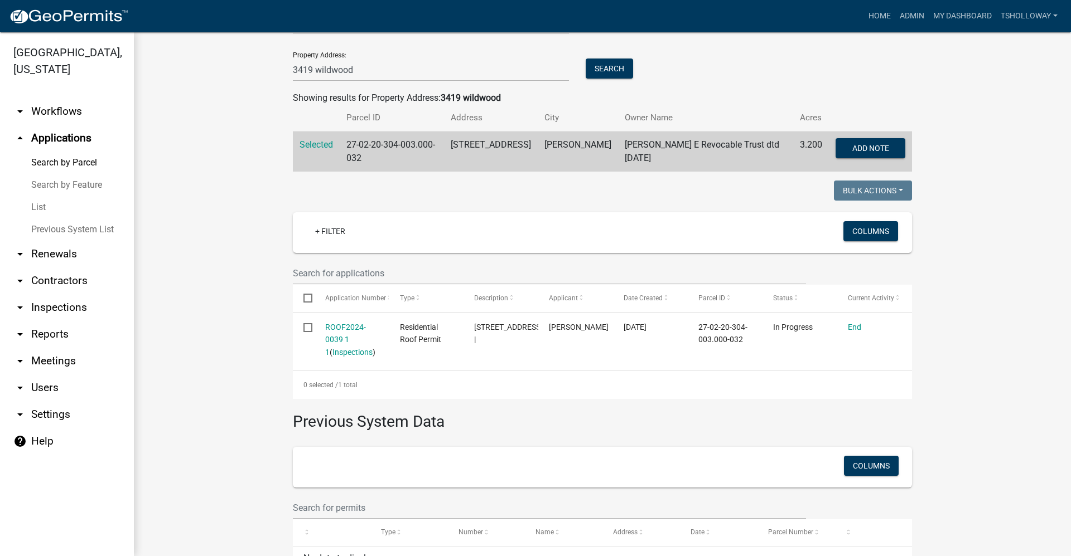
scroll to position [56, 0]
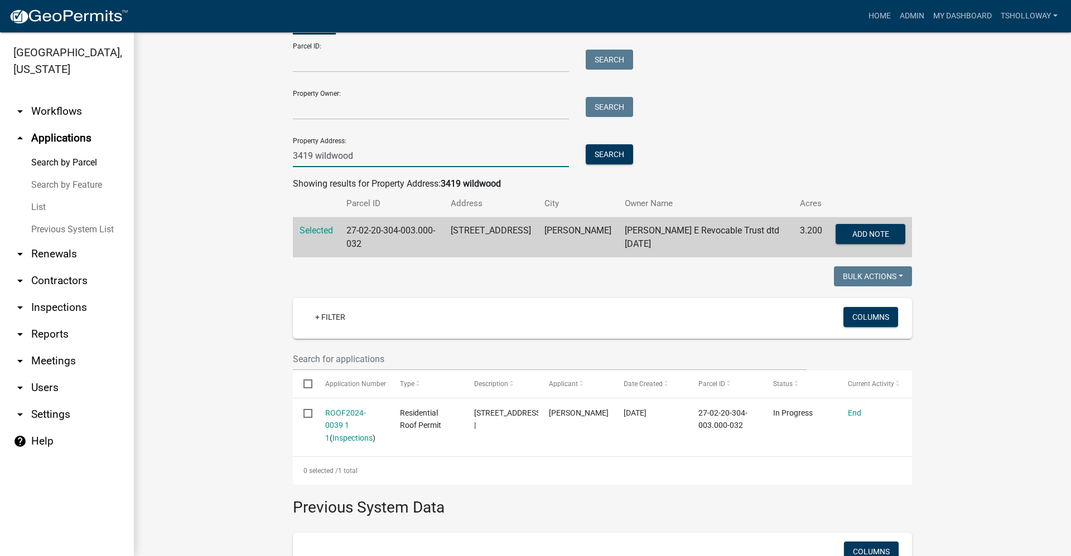
click at [373, 153] on input "3419 wildwood" at bounding box center [431, 155] width 276 height 23
click at [592, 159] on button "Search" at bounding box center [608, 154] width 47 height 20
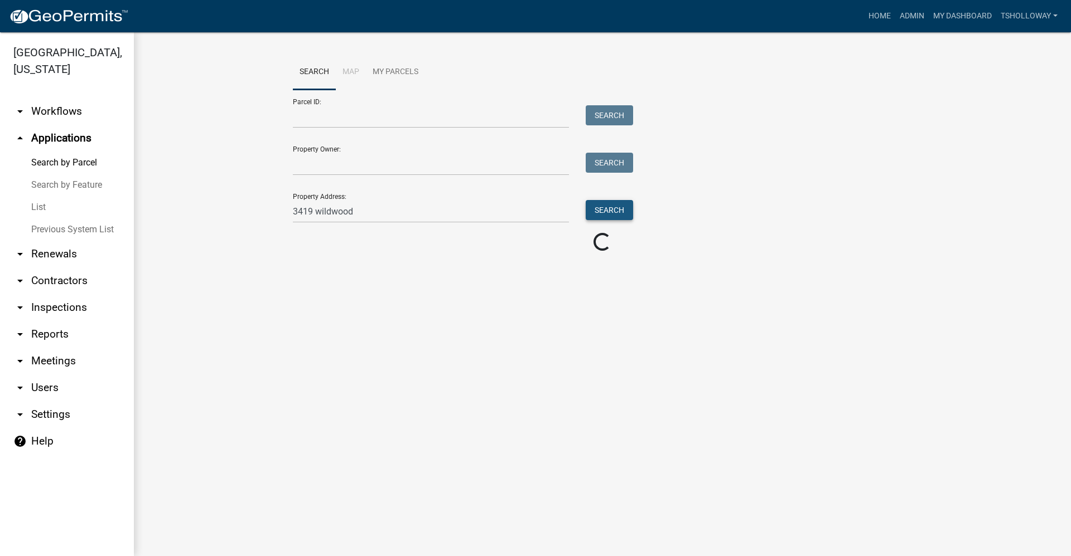
scroll to position [0, 0]
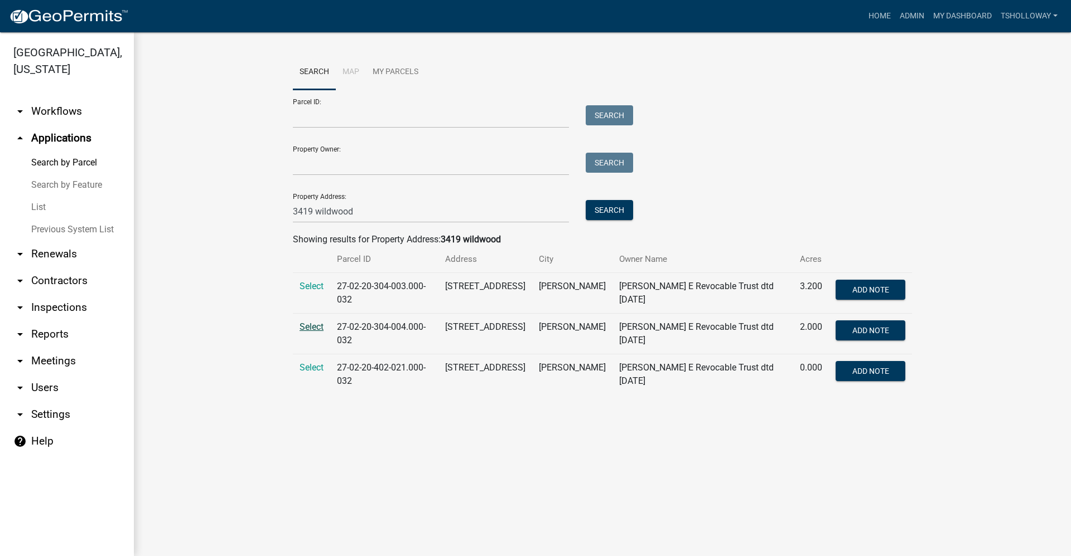
click at [314, 326] on span "Select" at bounding box center [311, 327] width 24 height 11
